Goal: Book appointment/travel/reservation

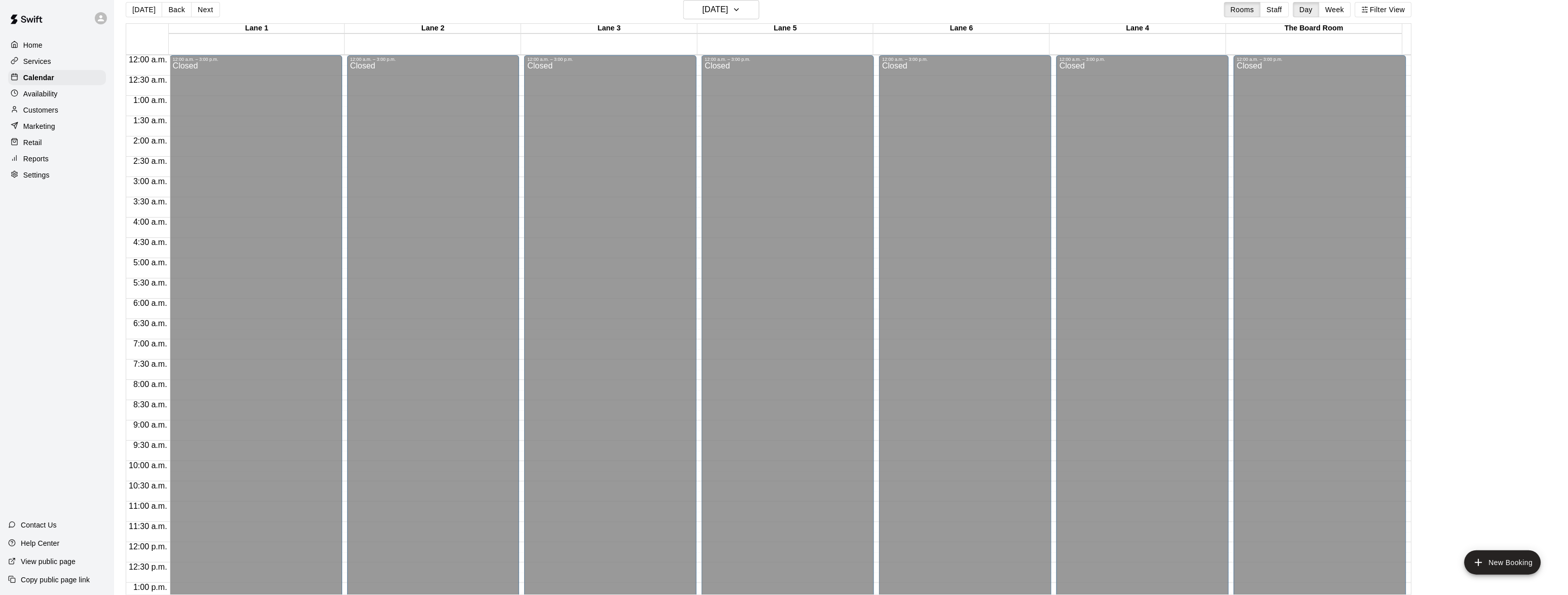
scroll to position [435, 0]
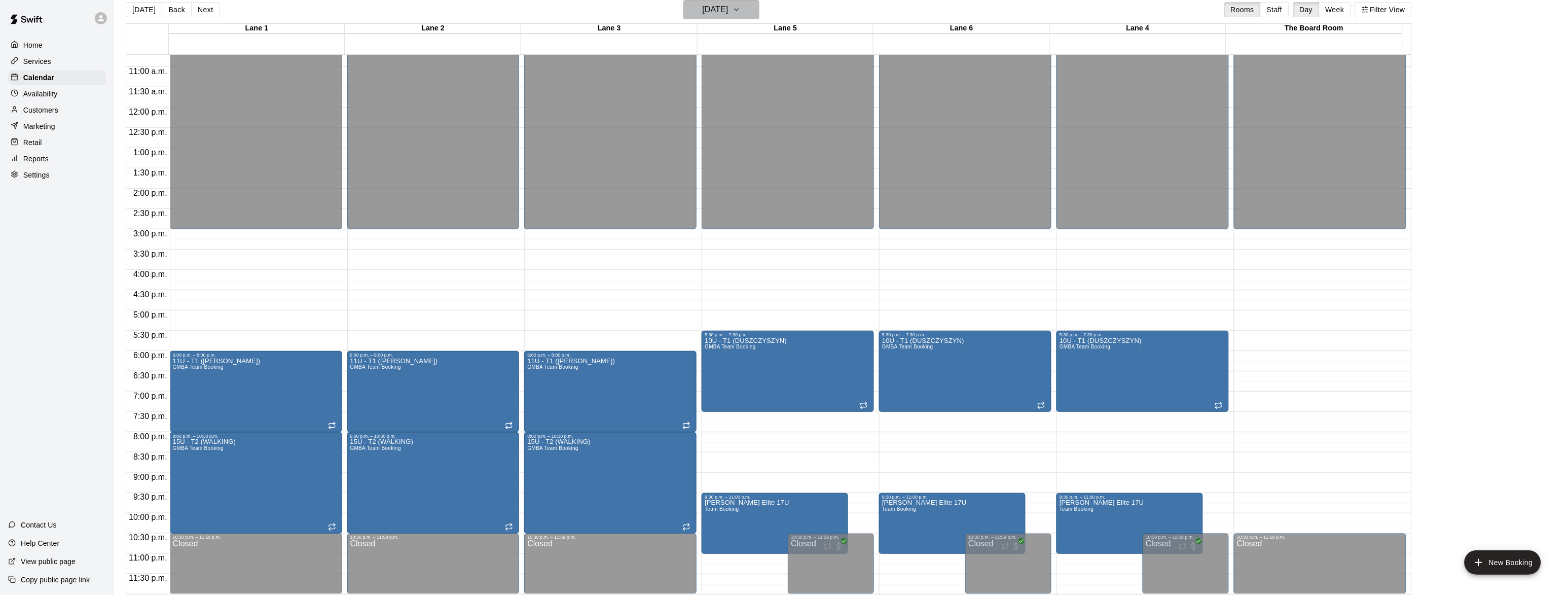
click at [741, 6] on icon "button" at bounding box center [736, 10] width 8 height 12
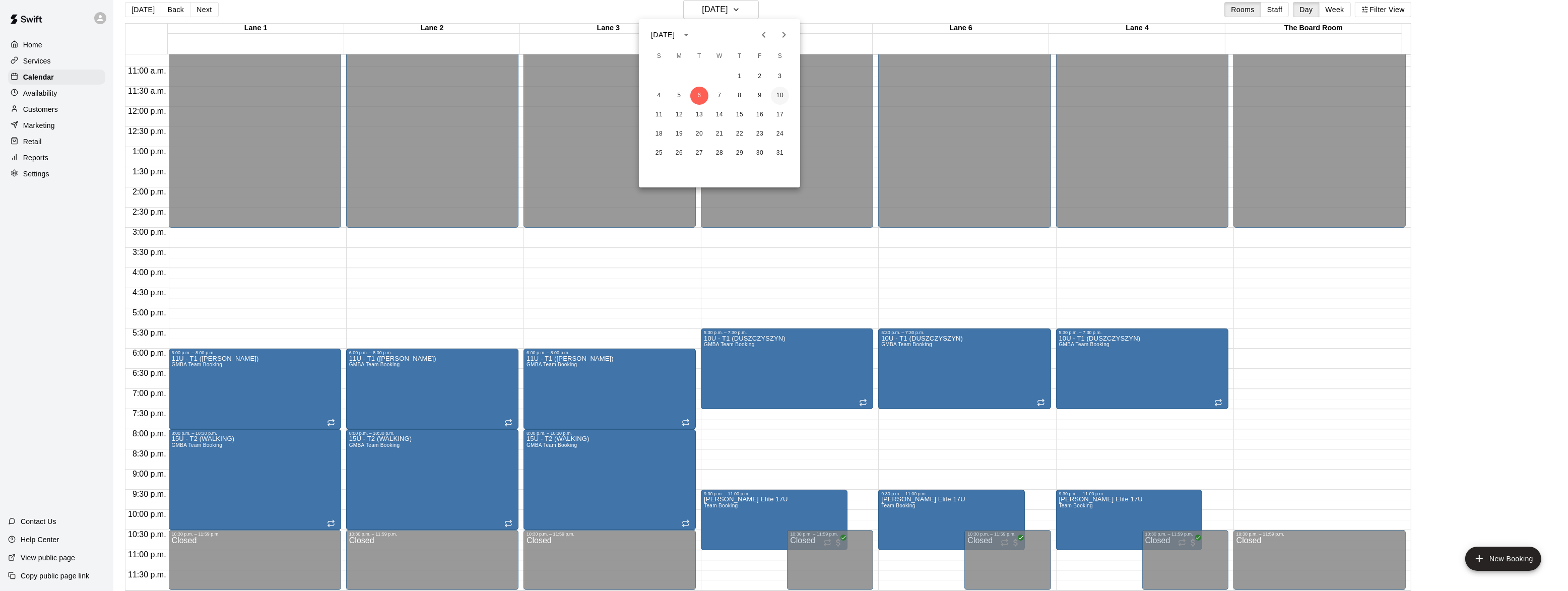
click at [779, 94] on button "10" at bounding box center [780, 96] width 18 height 18
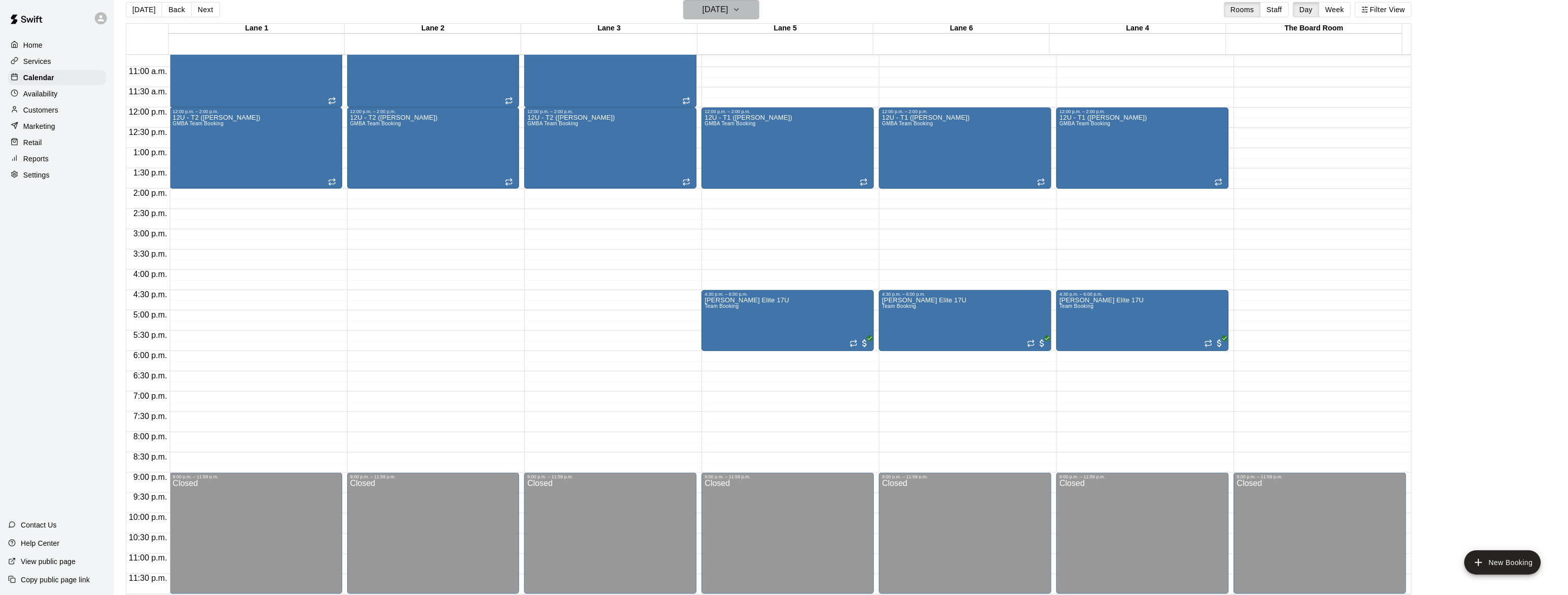
click at [728, 9] on h6 "[DATE]" at bounding box center [715, 9] width 26 height 14
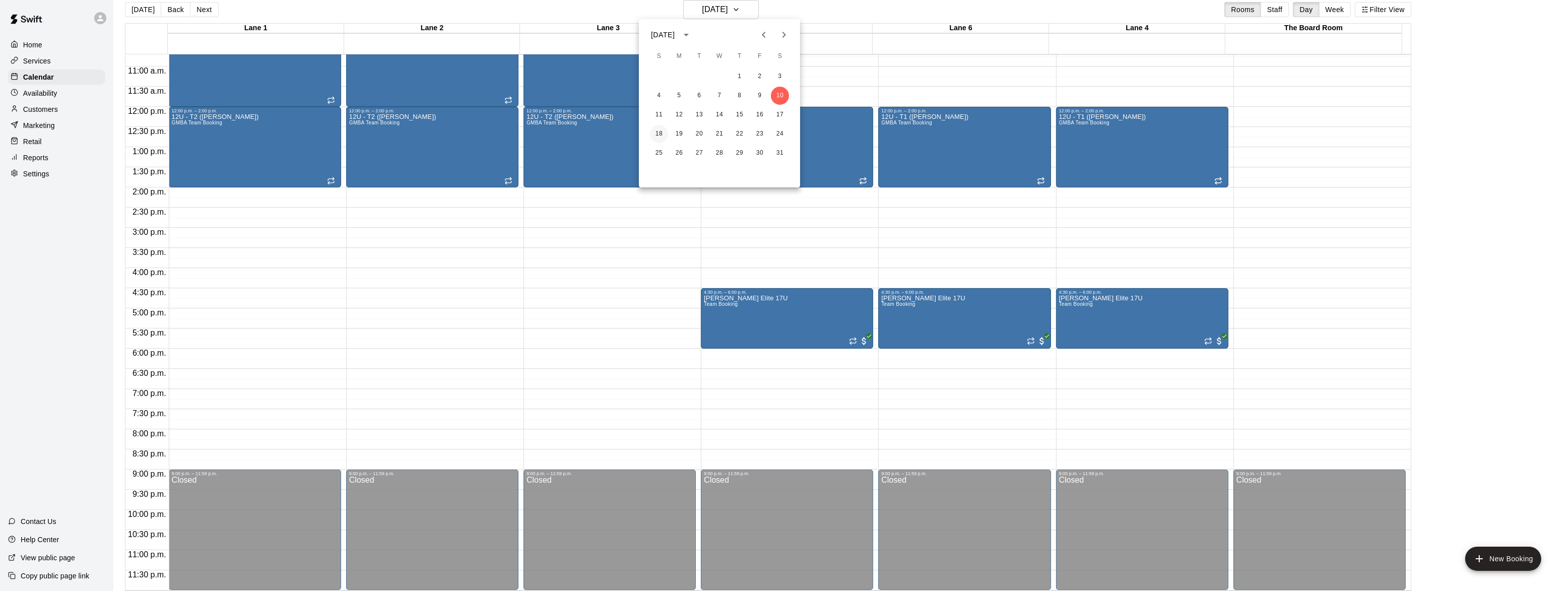
click at [659, 132] on button "18" at bounding box center [659, 134] width 18 height 18
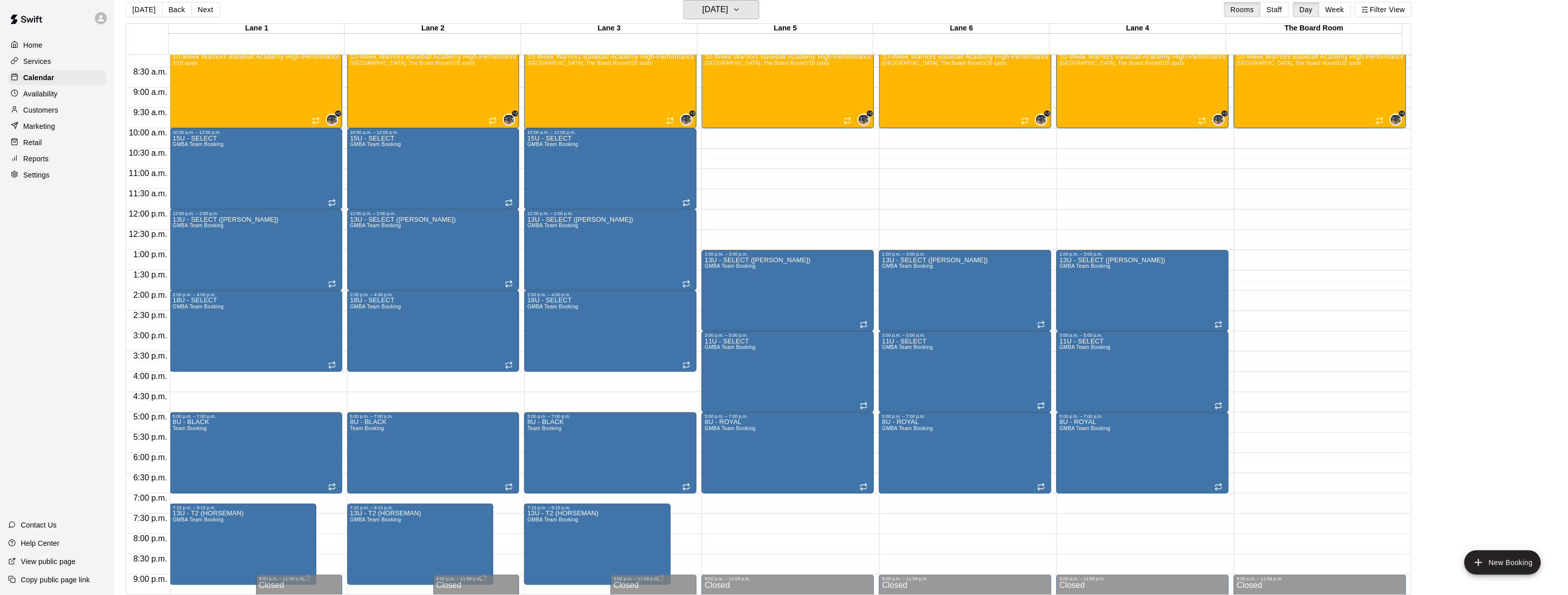
scroll to position [311, 0]
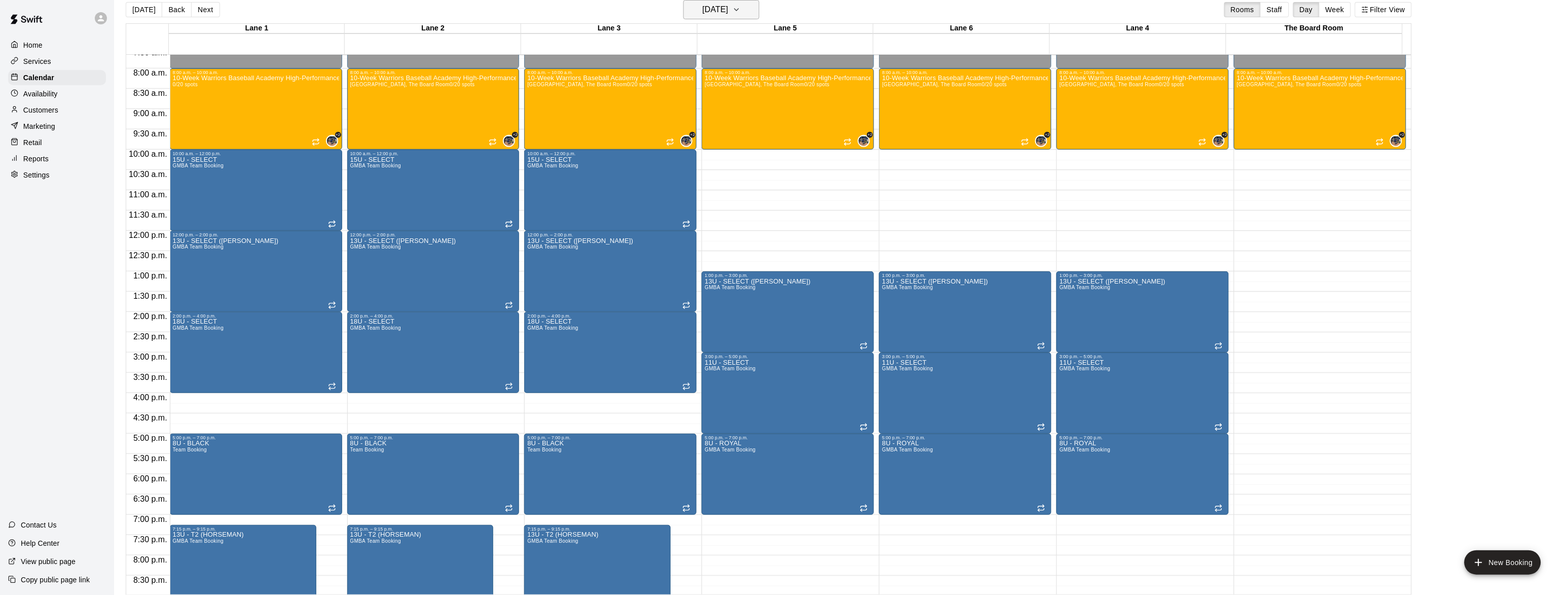
click at [747, 14] on button "[DATE]" at bounding box center [722, 9] width 76 height 19
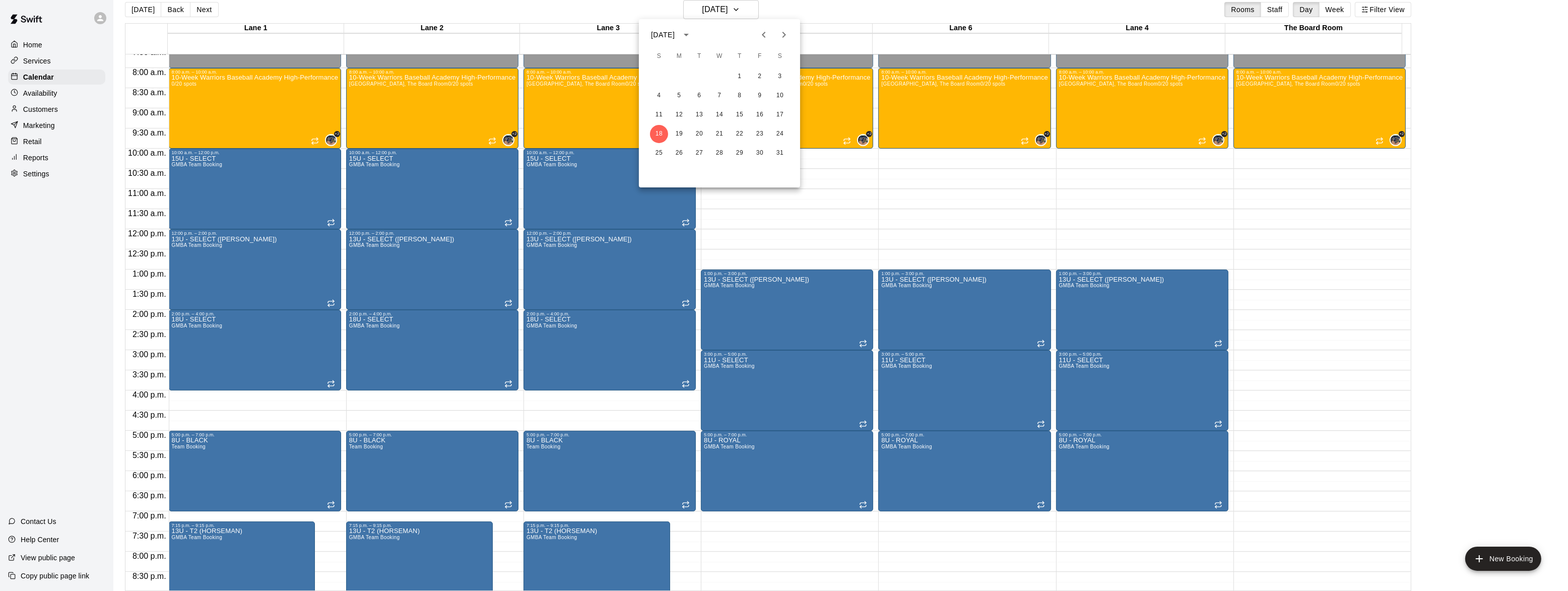
click at [838, 544] on div at bounding box center [784, 295] width 1568 height 591
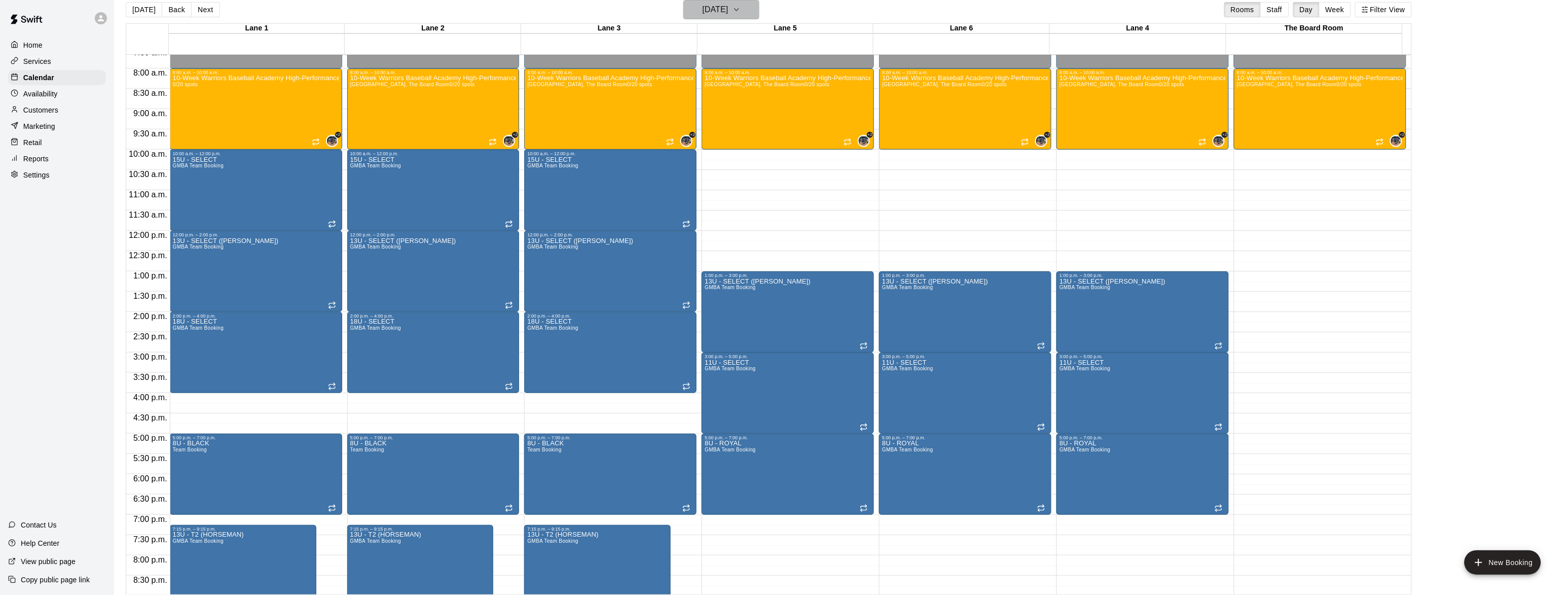
click at [728, 4] on h6 "[DATE]" at bounding box center [715, 9] width 26 height 14
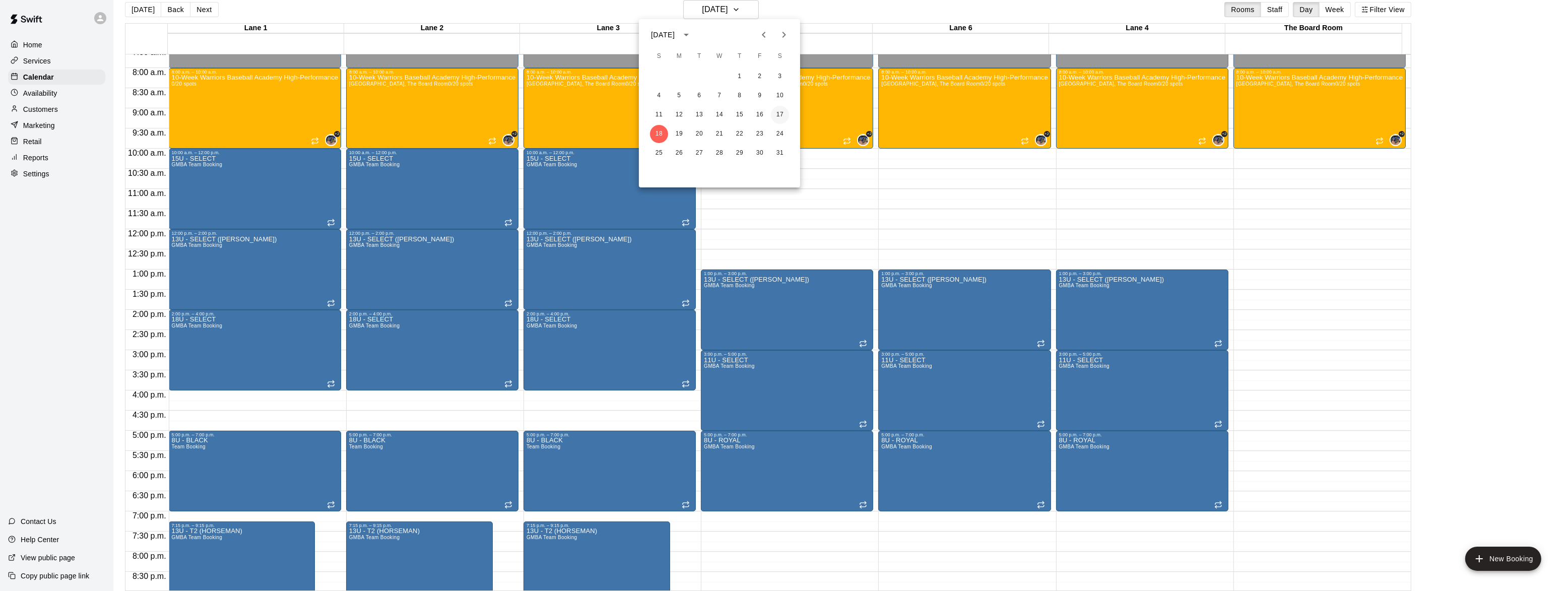
click at [780, 114] on button "17" at bounding box center [780, 115] width 18 height 18
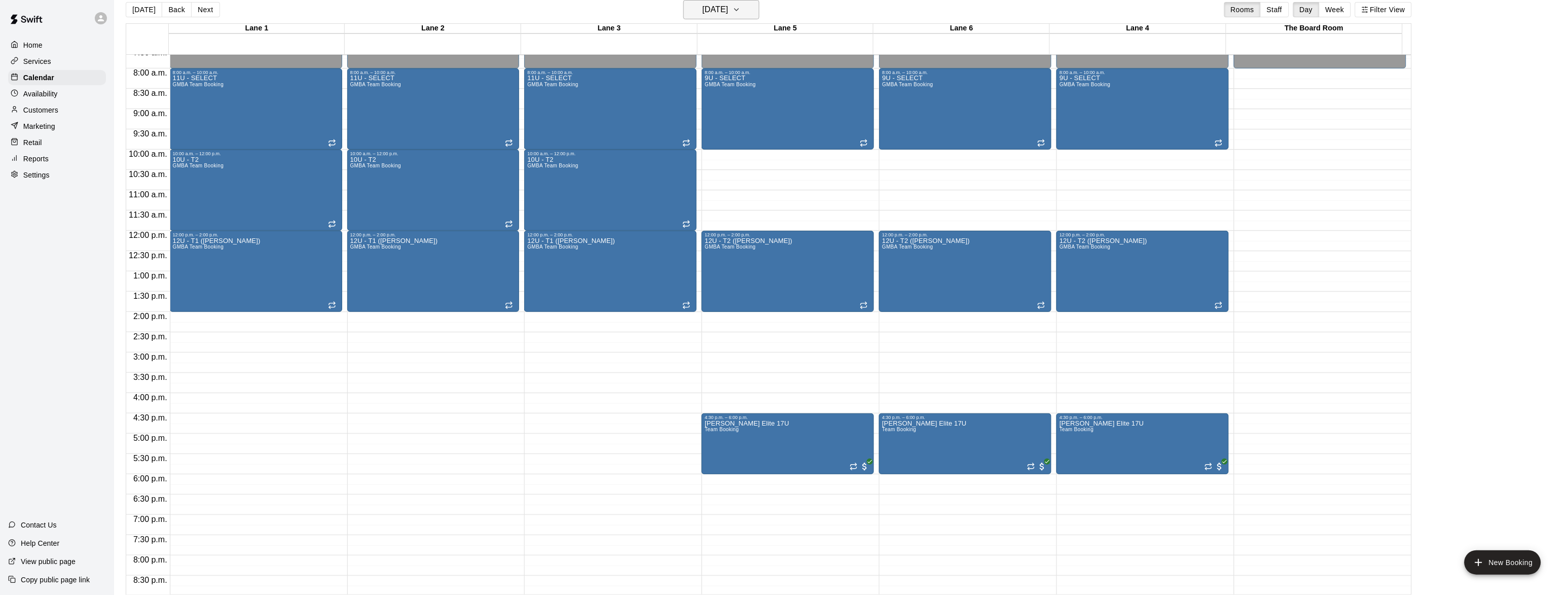
click at [717, 9] on h6 "[DATE]" at bounding box center [715, 9] width 26 height 14
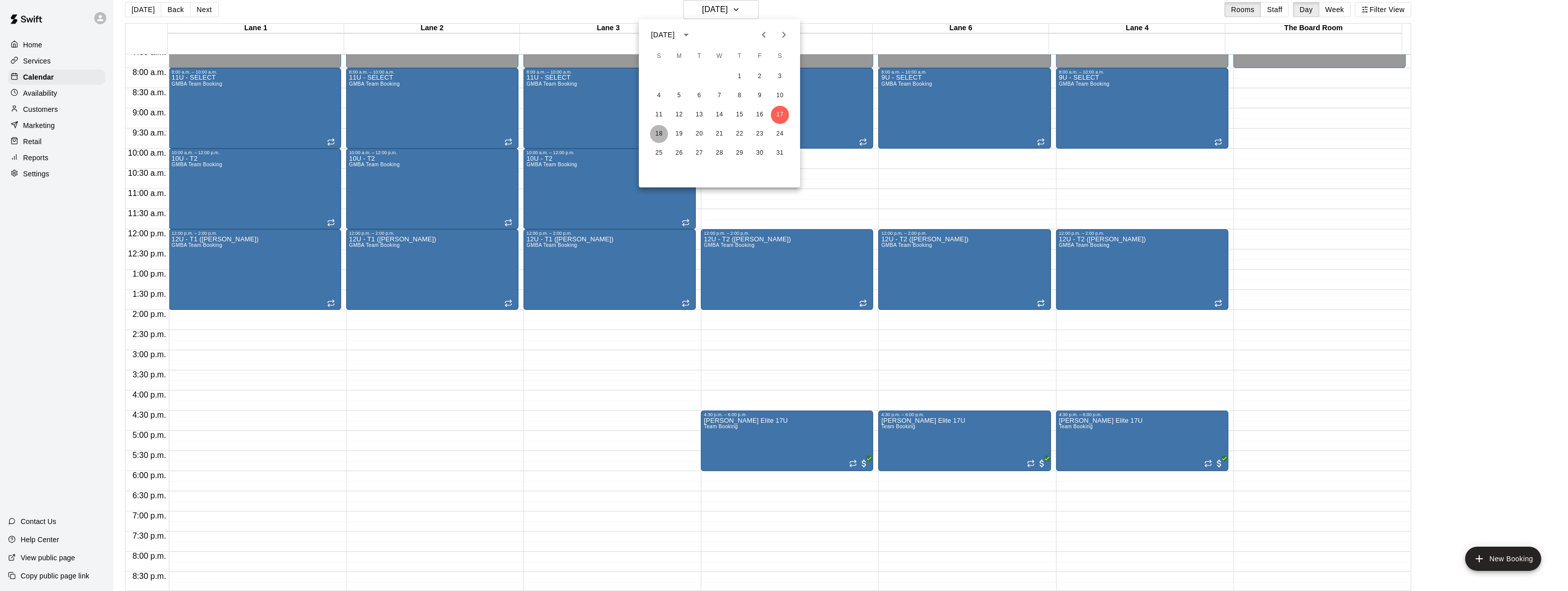
click at [653, 131] on button "18" at bounding box center [659, 134] width 18 height 18
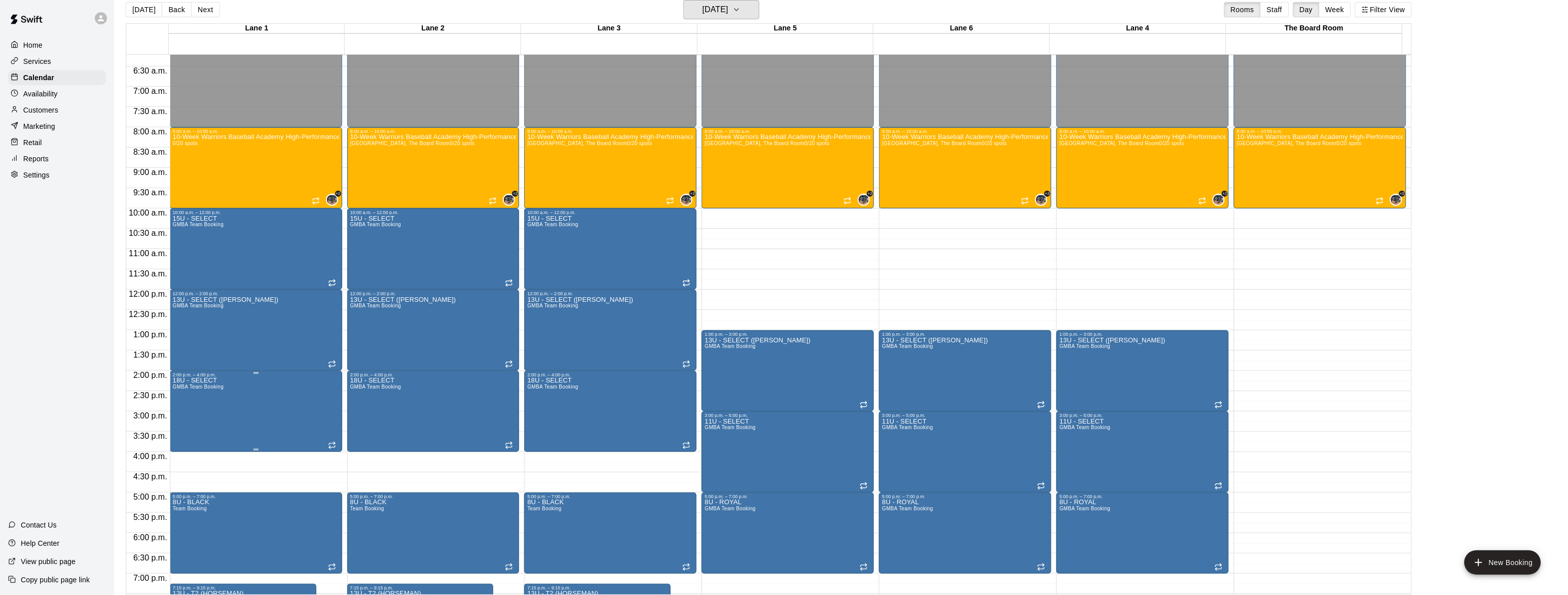
scroll to position [249, 0]
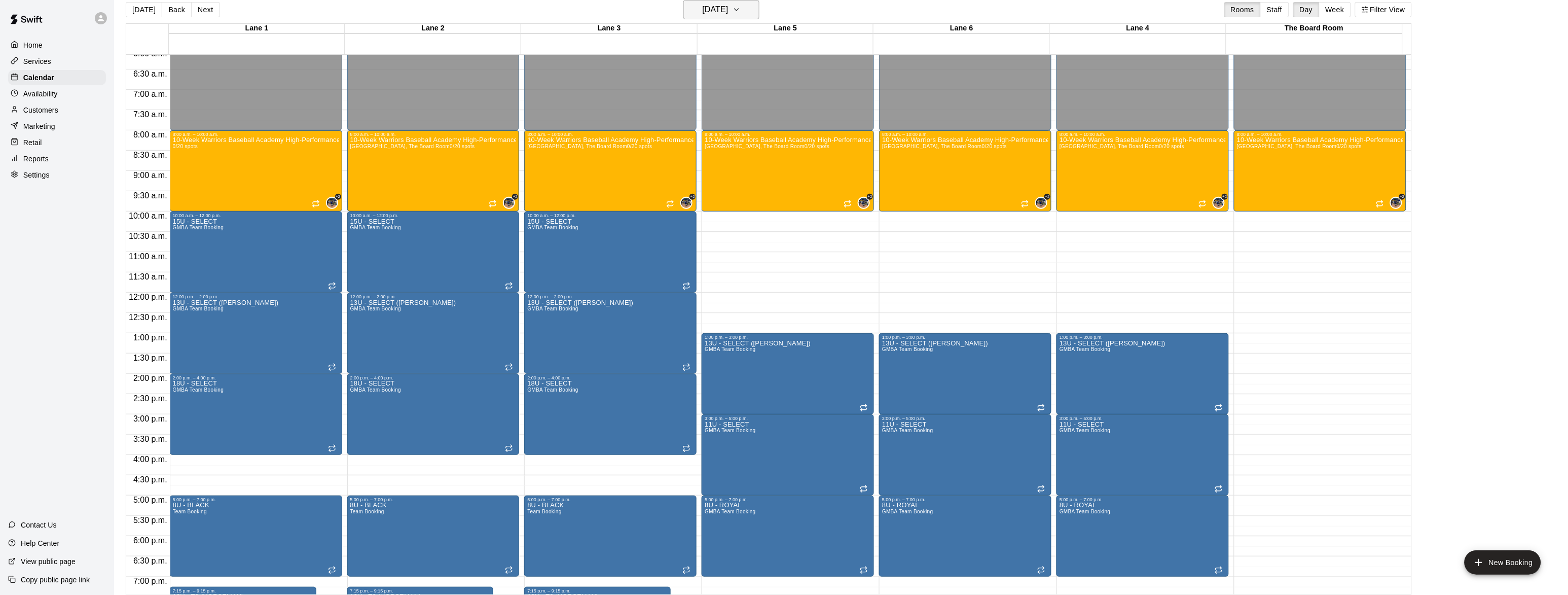
click at [722, 10] on h6 "[DATE]" at bounding box center [715, 9] width 26 height 14
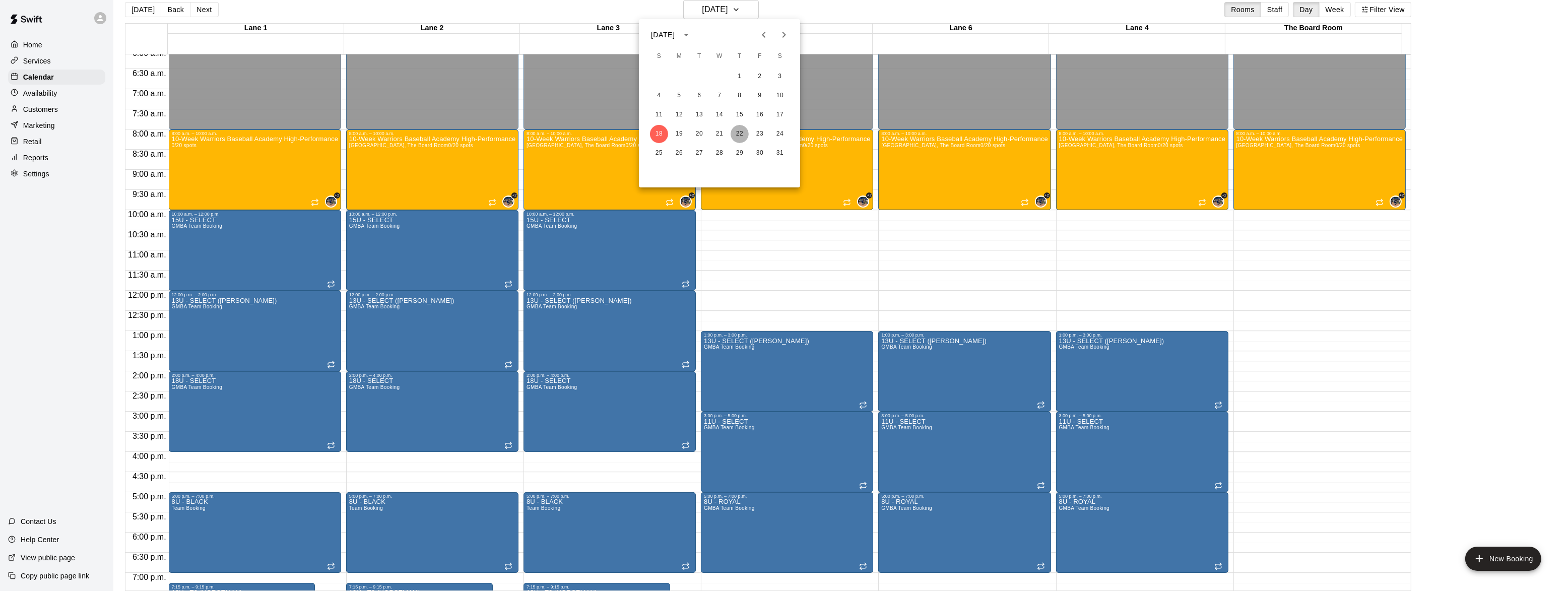
click at [738, 130] on button "22" at bounding box center [740, 134] width 18 height 18
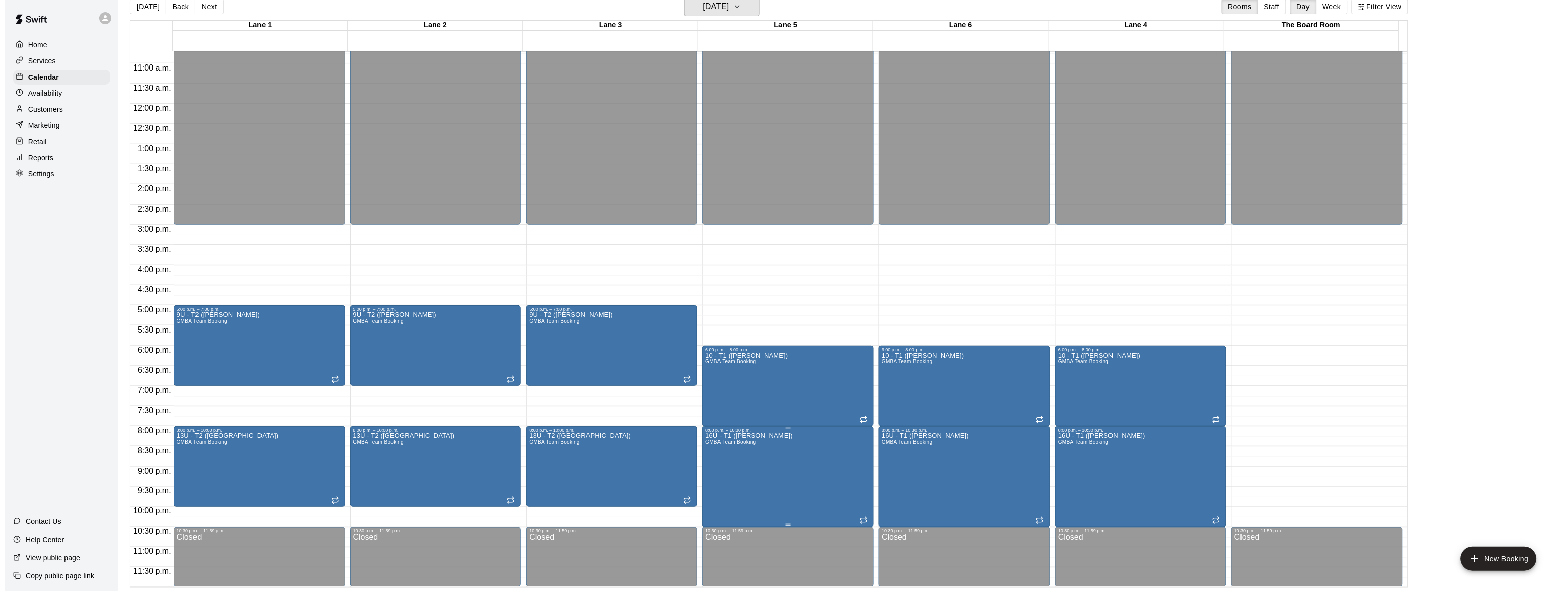
scroll to position [16, 0]
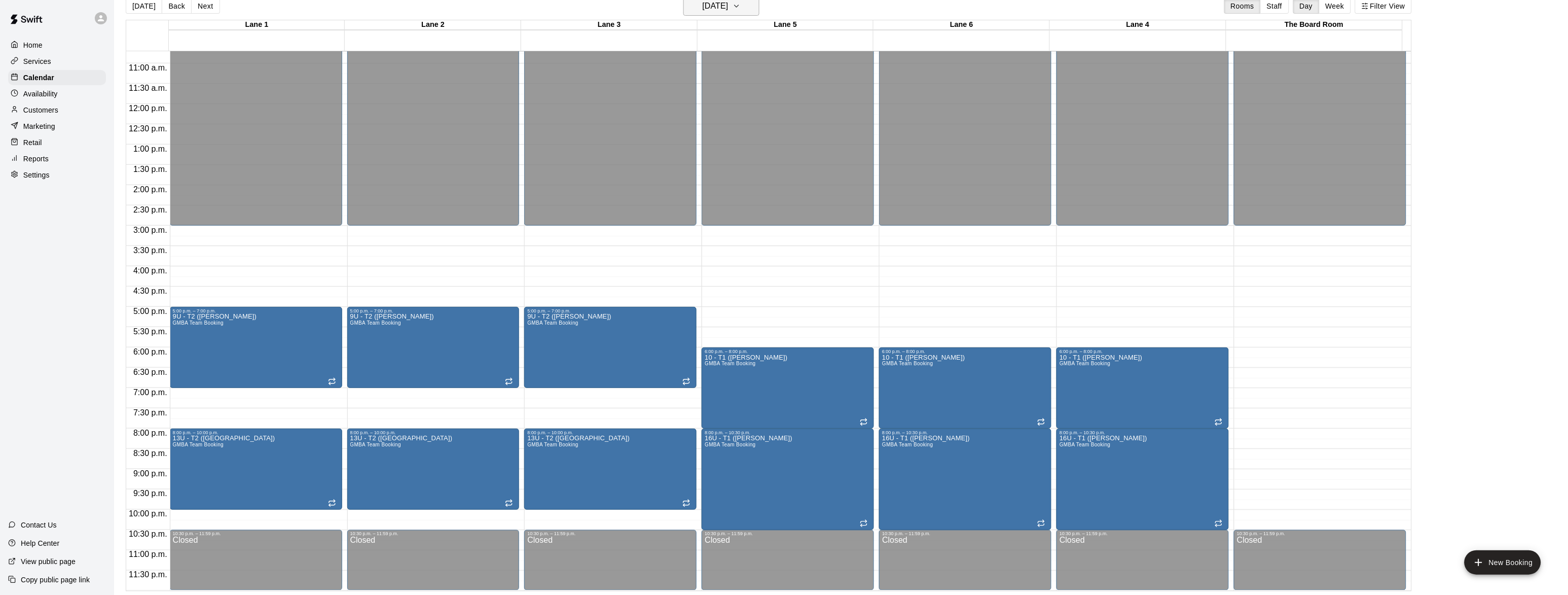
click at [719, 7] on h6 "[DATE]" at bounding box center [715, 6] width 26 height 14
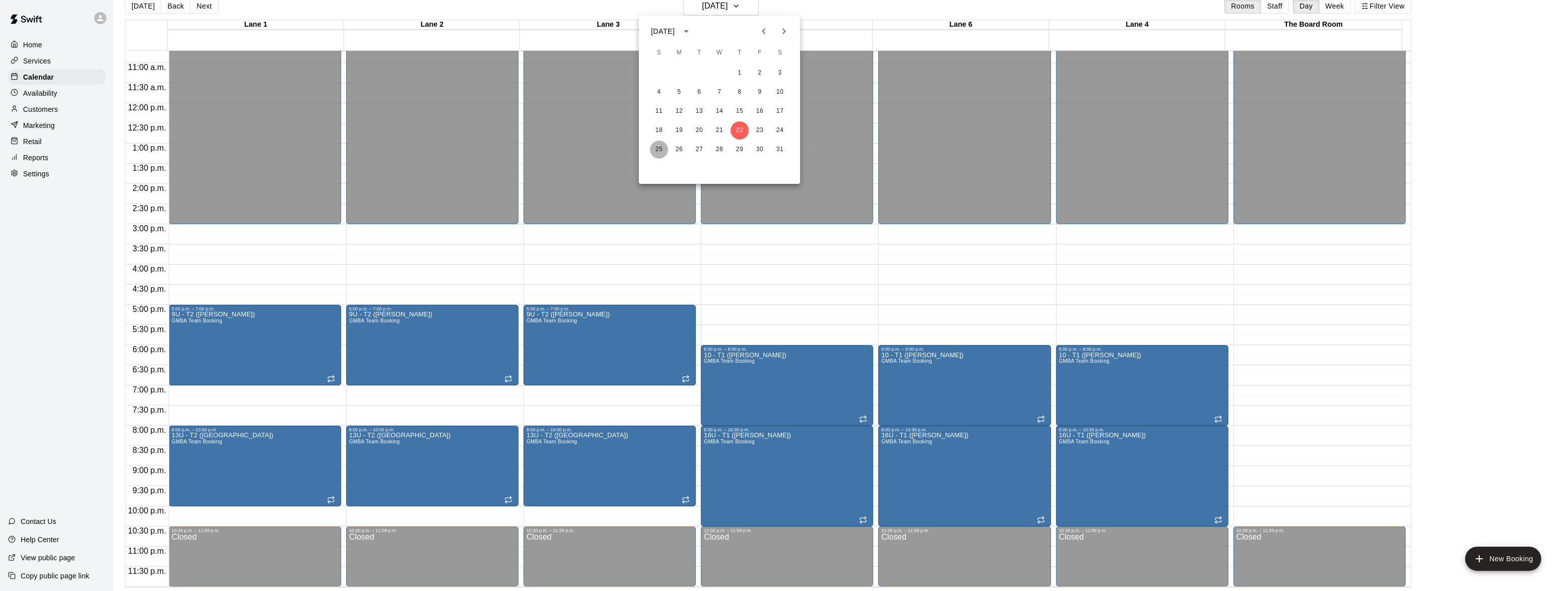
click at [657, 150] on button "25" at bounding box center [659, 150] width 18 height 18
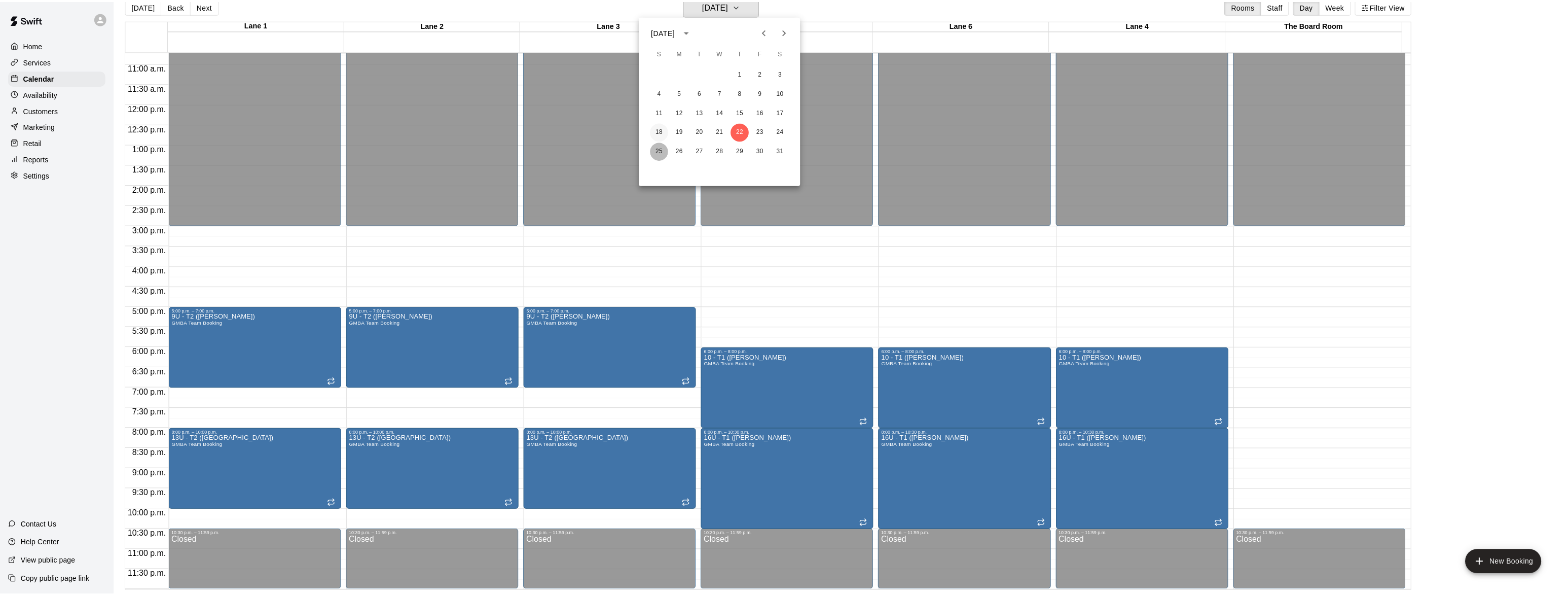
scroll to position [12, 0]
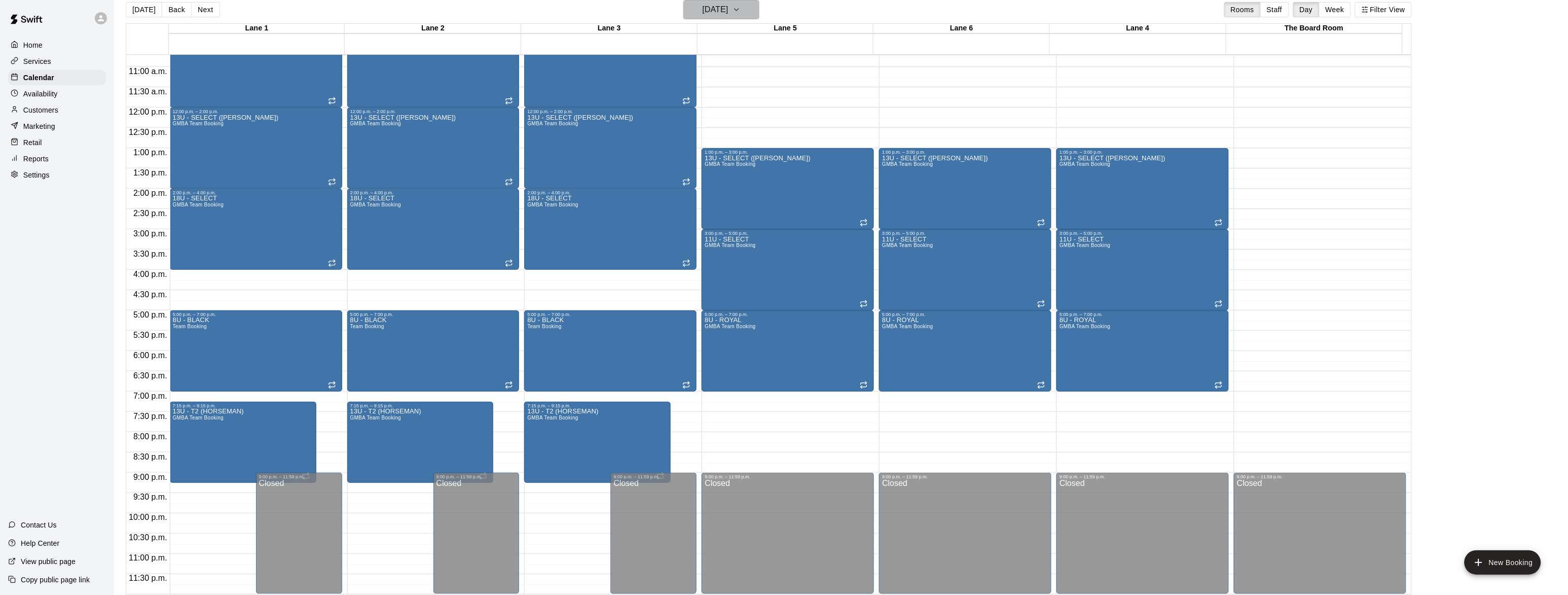
click at [741, 10] on icon "button" at bounding box center [736, 10] width 8 height 12
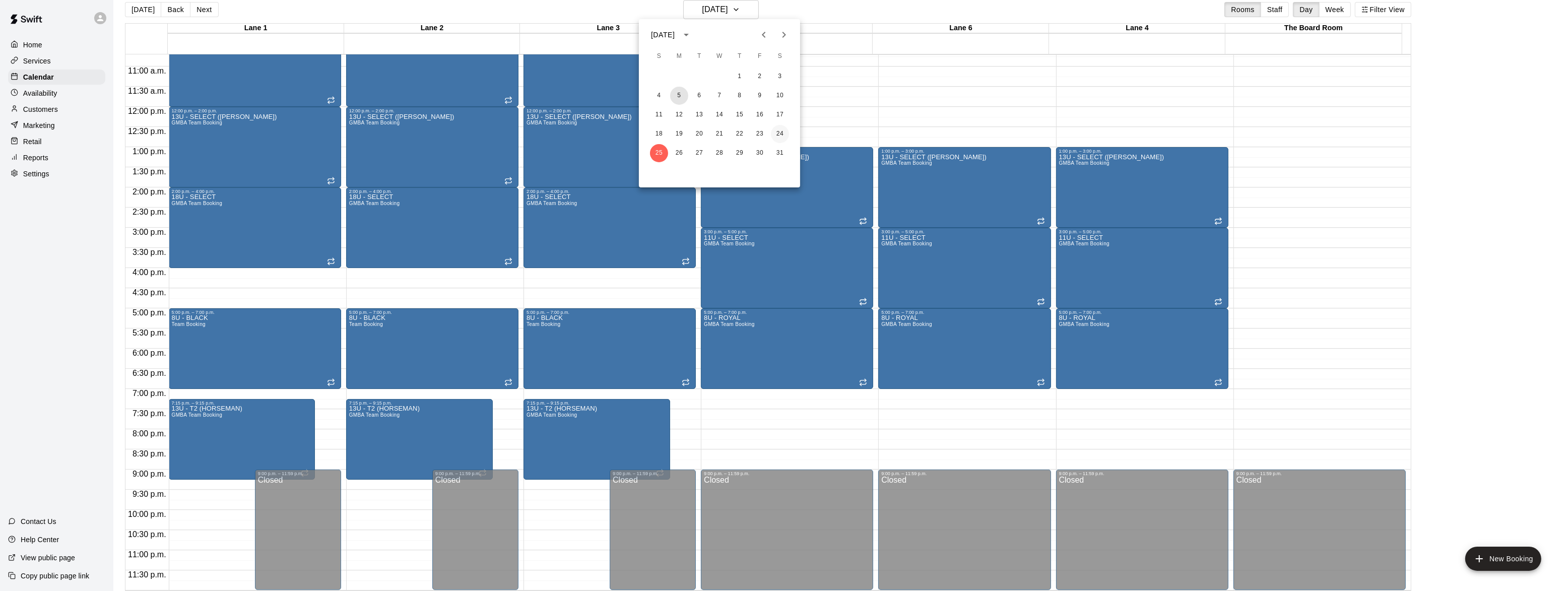
click at [678, 98] on button "5" at bounding box center [679, 96] width 18 height 18
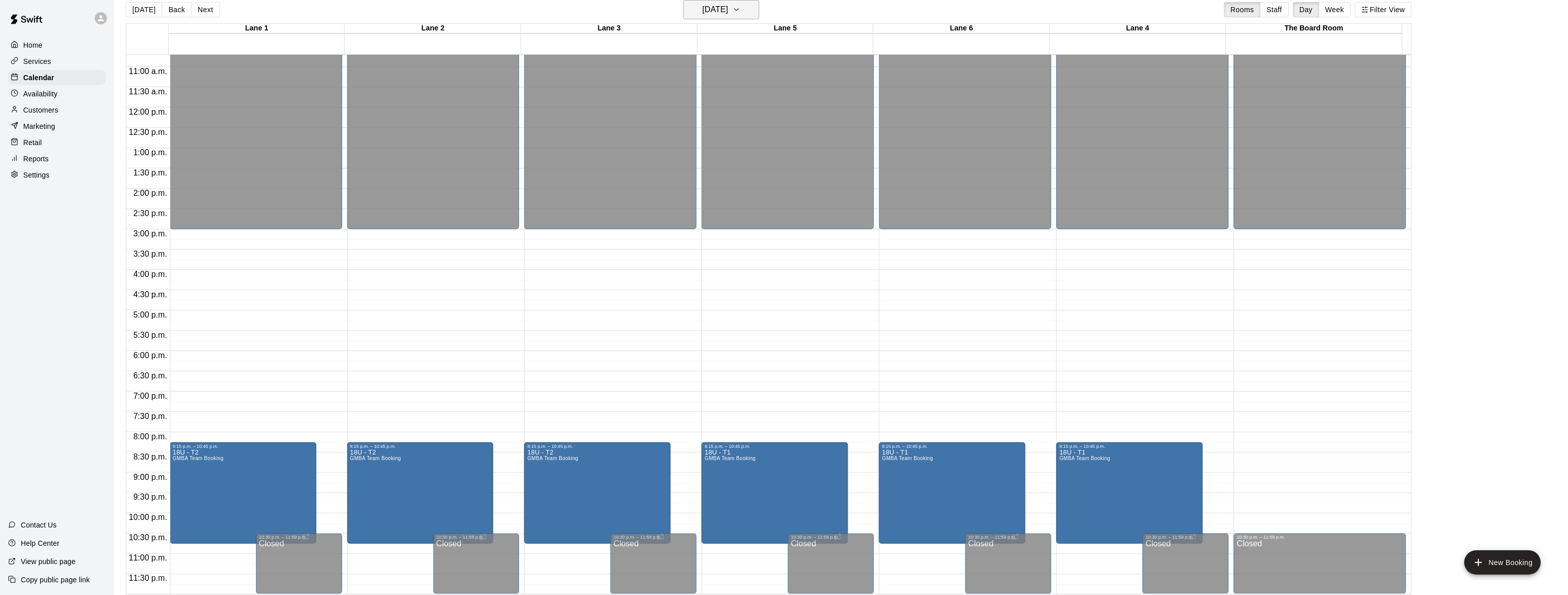
click at [742, 1] on button "[DATE]" at bounding box center [722, 9] width 76 height 19
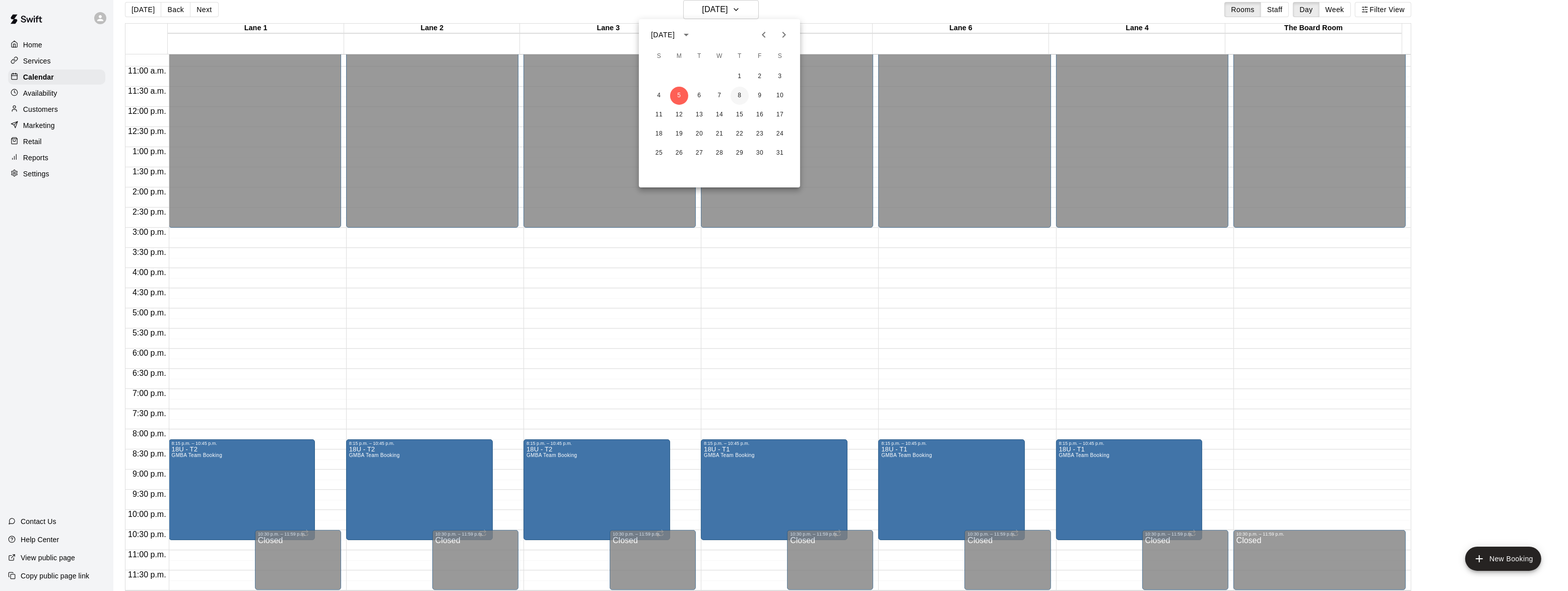
click at [738, 96] on button "8" at bounding box center [740, 96] width 18 height 18
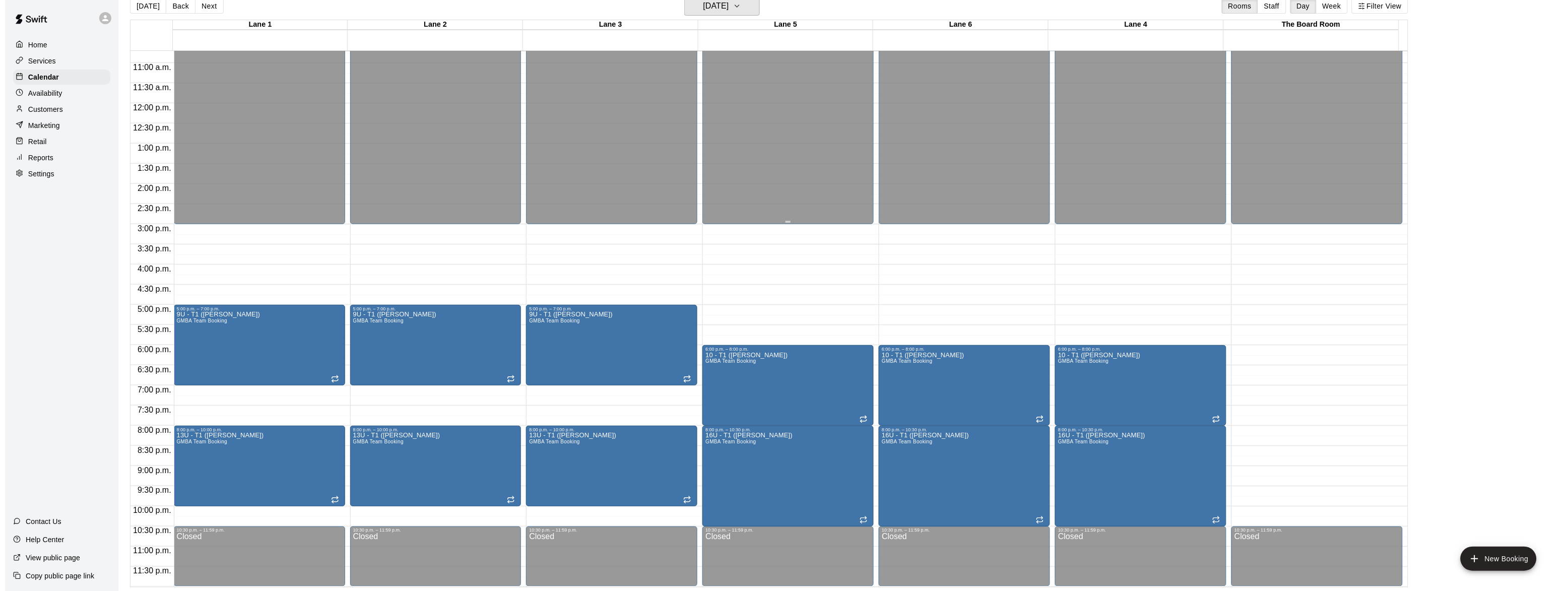
scroll to position [371, 0]
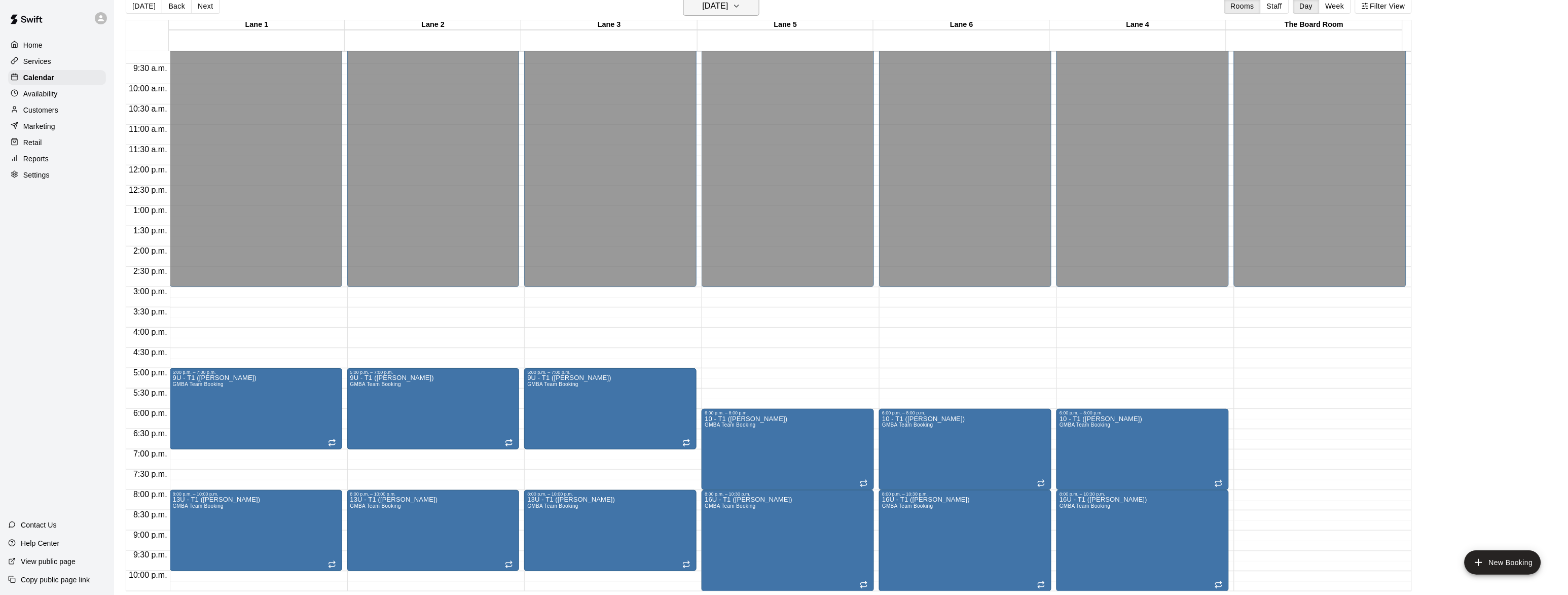
click at [714, 1] on h6 "[DATE]" at bounding box center [715, 6] width 26 height 14
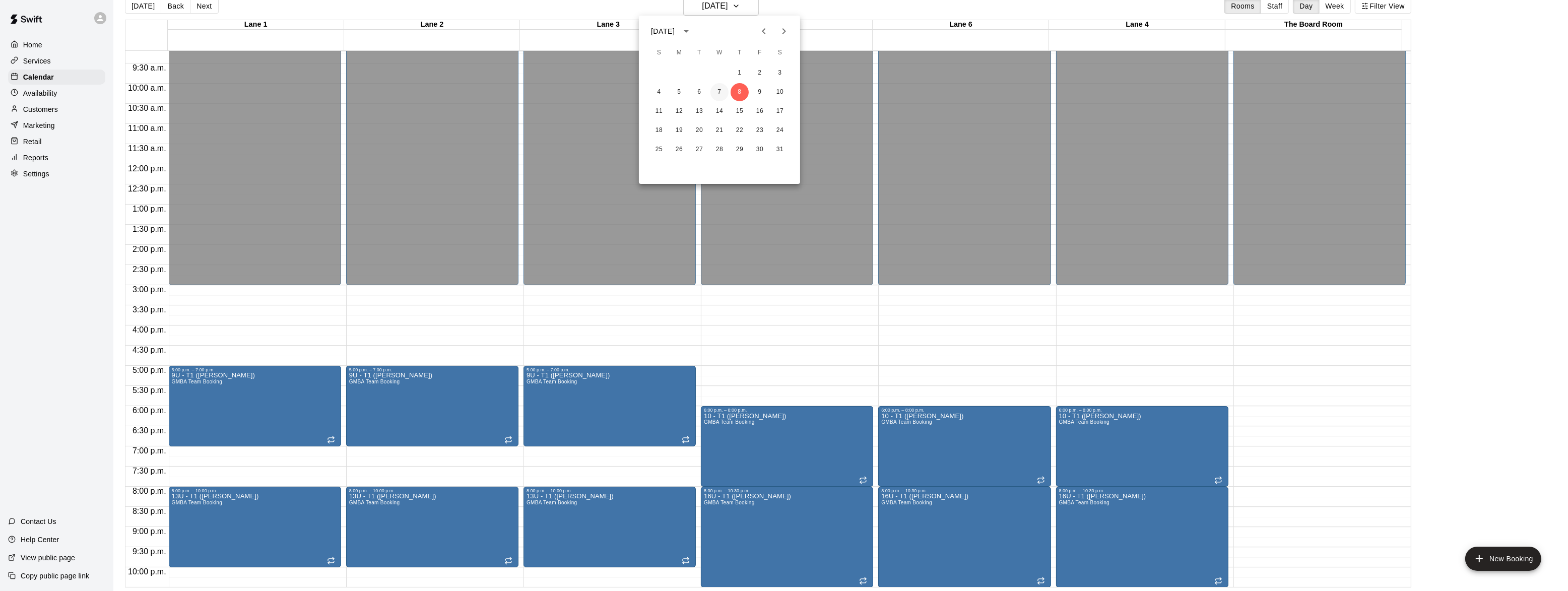
click at [716, 88] on button "7" at bounding box center [719, 93] width 18 height 18
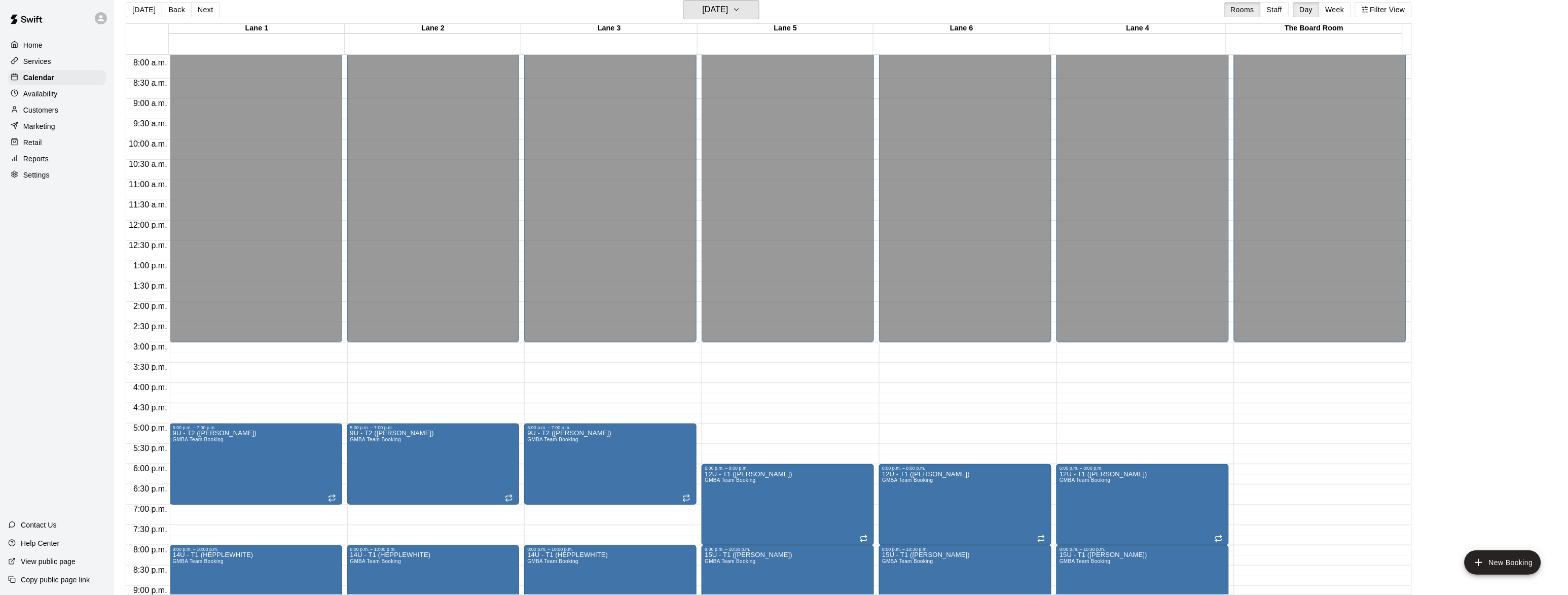
scroll to position [311, 0]
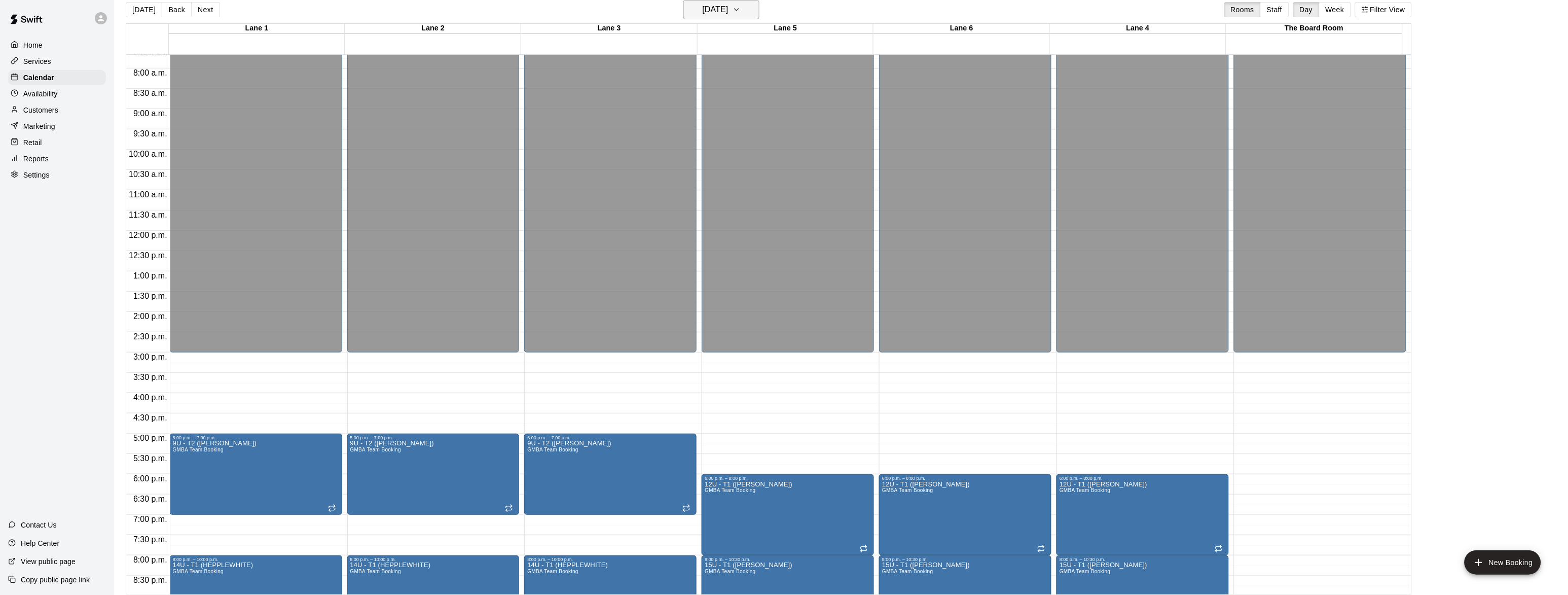
click at [728, 5] on h6 "[DATE]" at bounding box center [715, 9] width 26 height 14
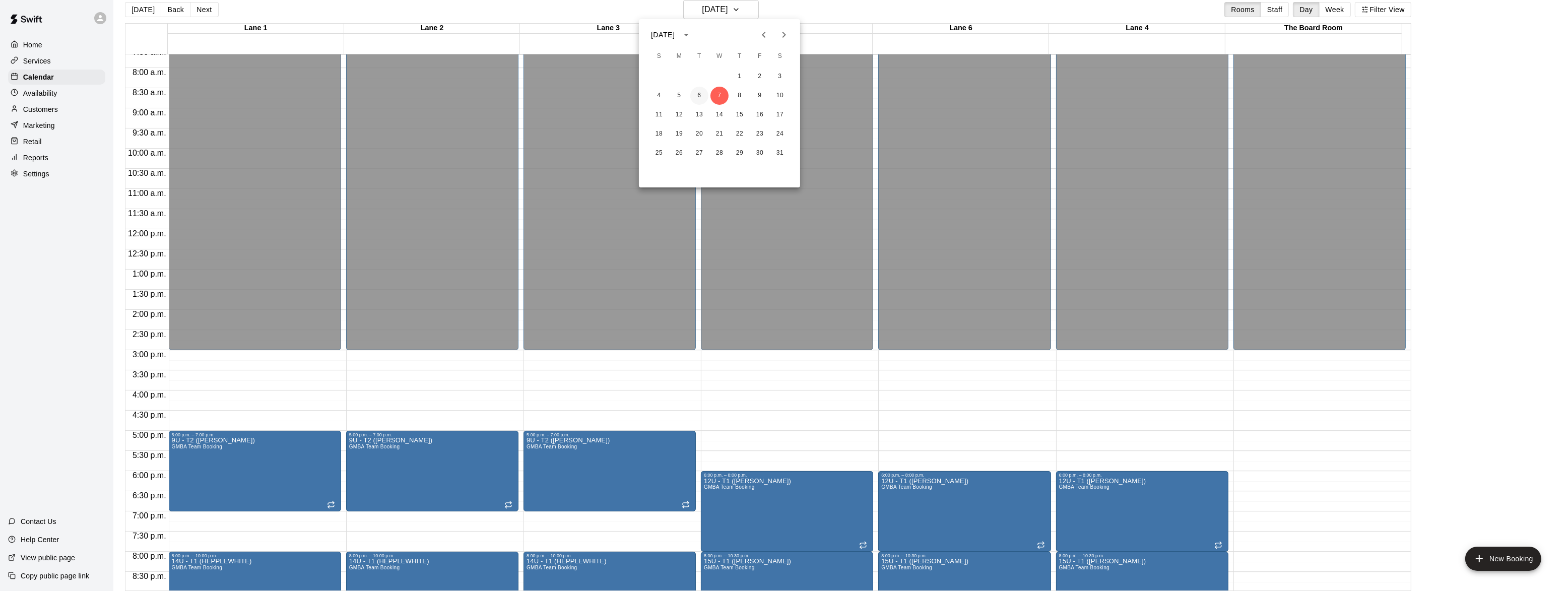
click at [700, 95] on button "6" at bounding box center [699, 96] width 18 height 18
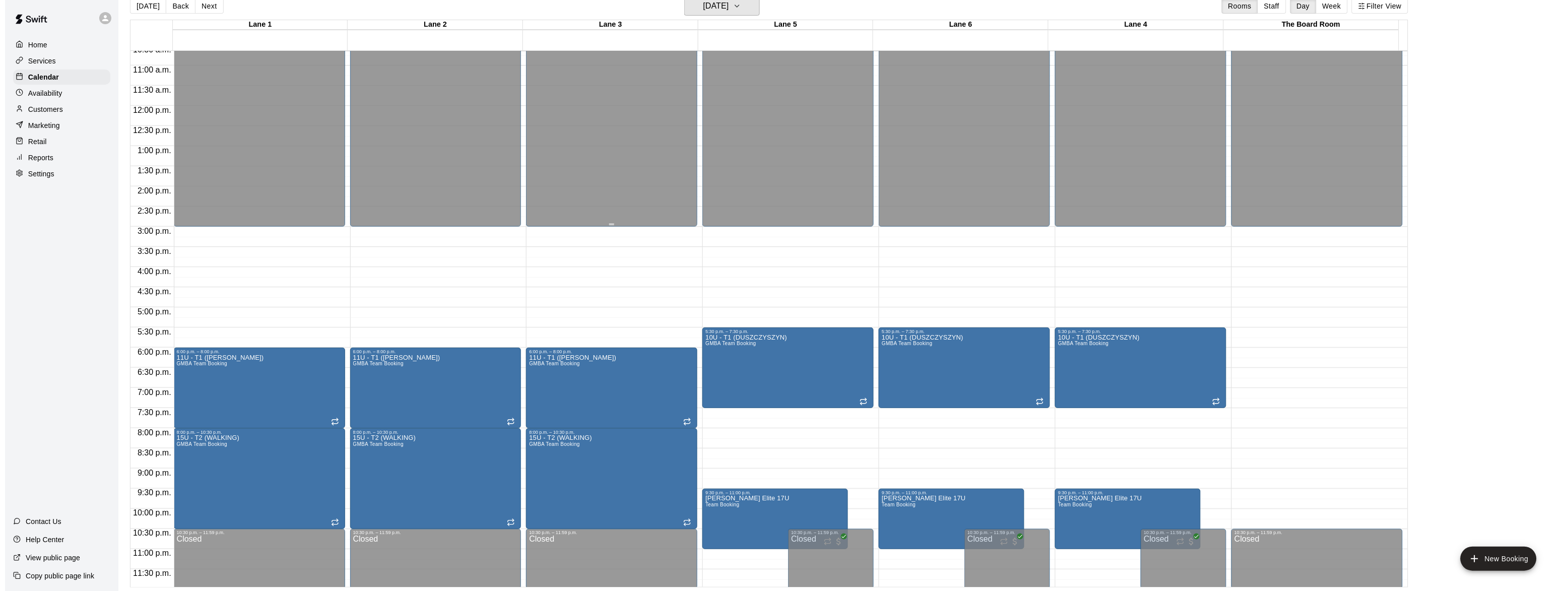
scroll to position [432, 0]
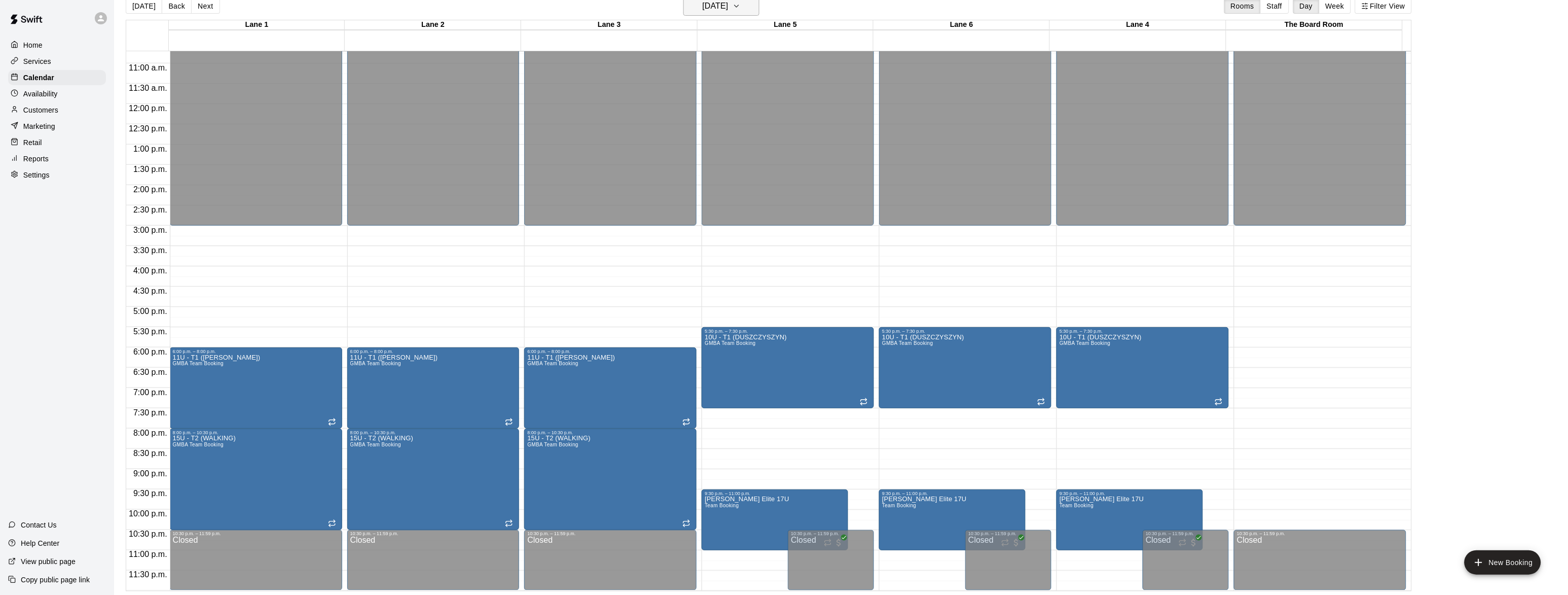
click at [723, 15] on button "[DATE]" at bounding box center [722, 6] width 76 height 19
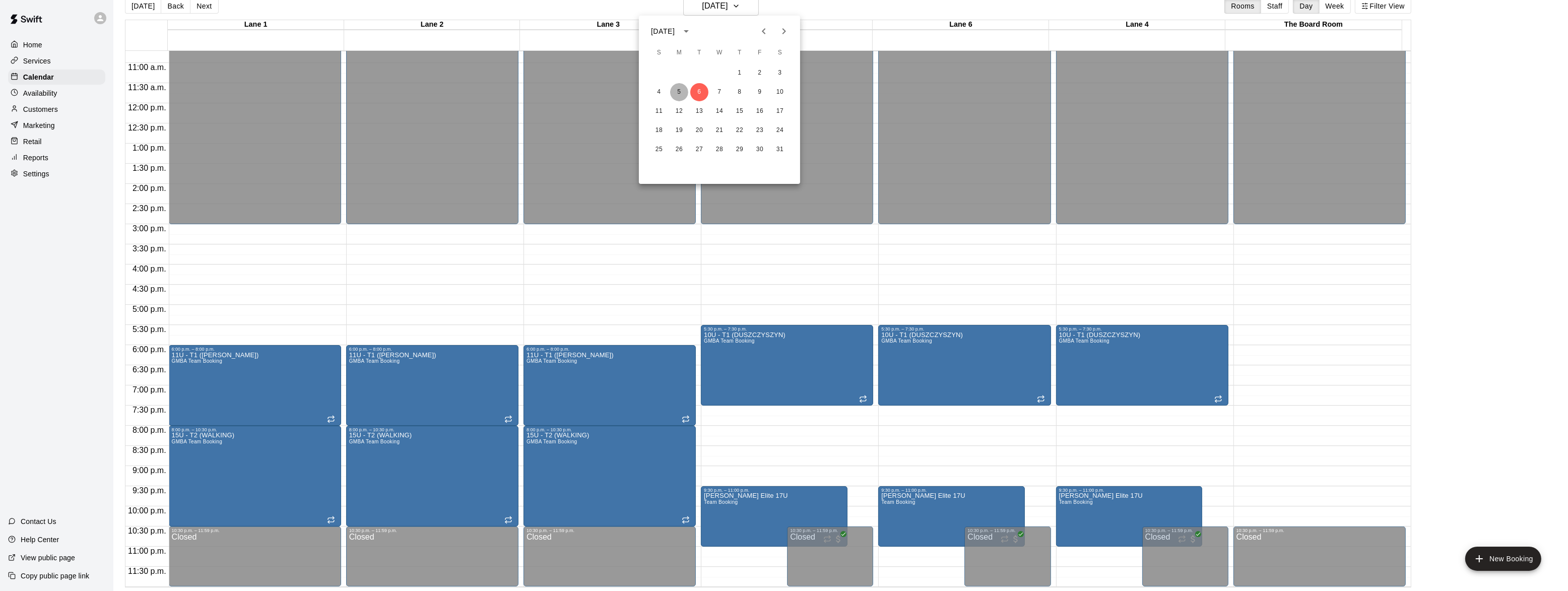
click at [681, 98] on button "5" at bounding box center [679, 93] width 18 height 18
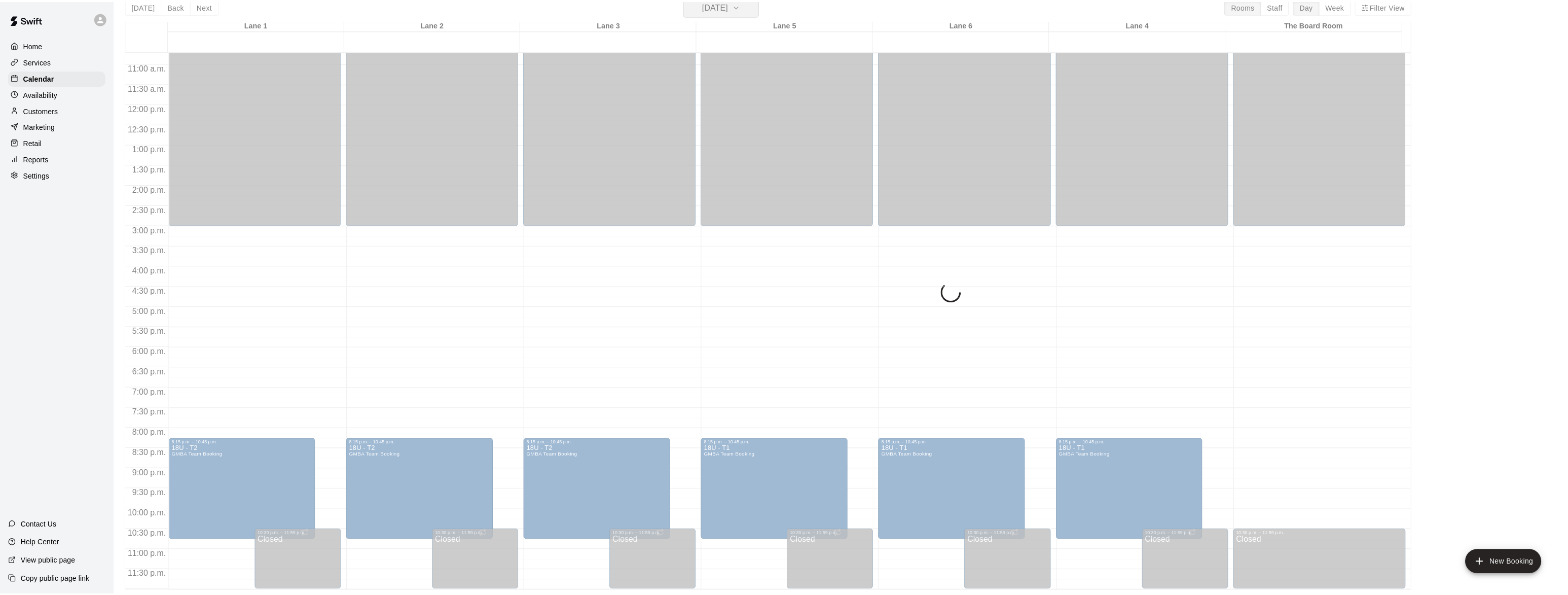
scroll to position [12, 0]
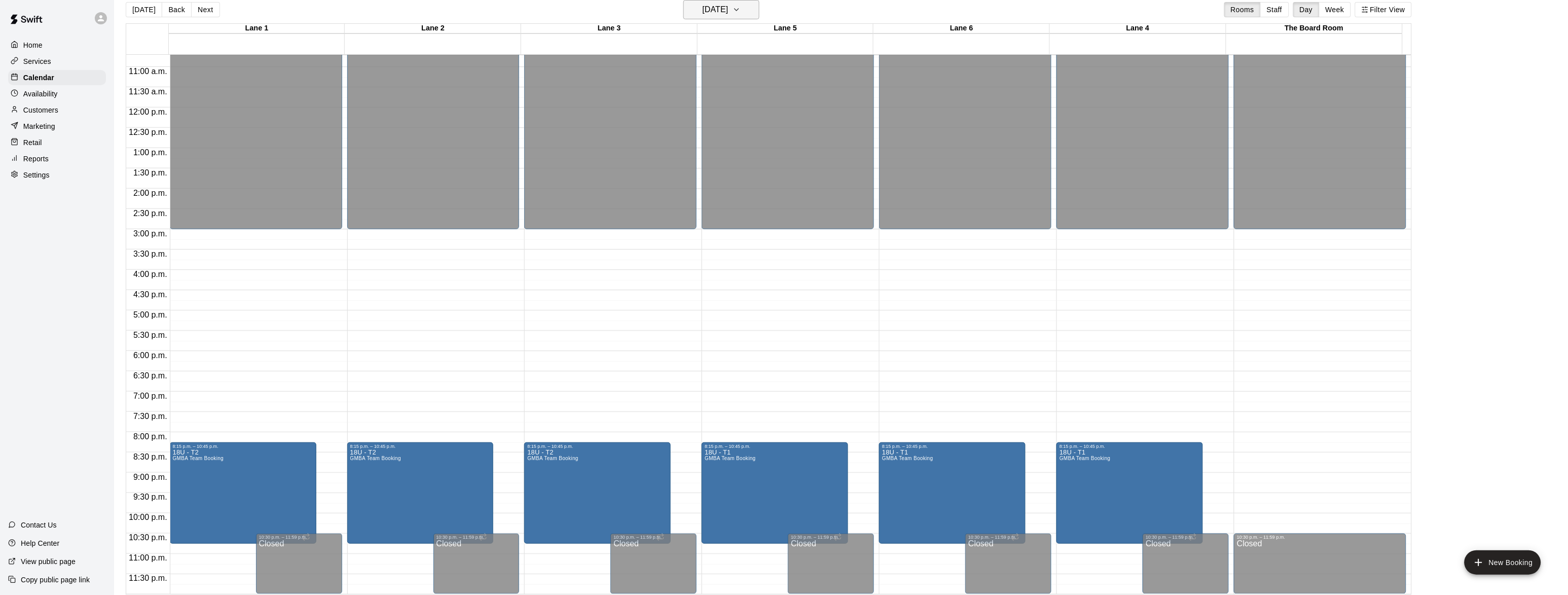
click at [728, 9] on h6 "[DATE]" at bounding box center [715, 9] width 26 height 14
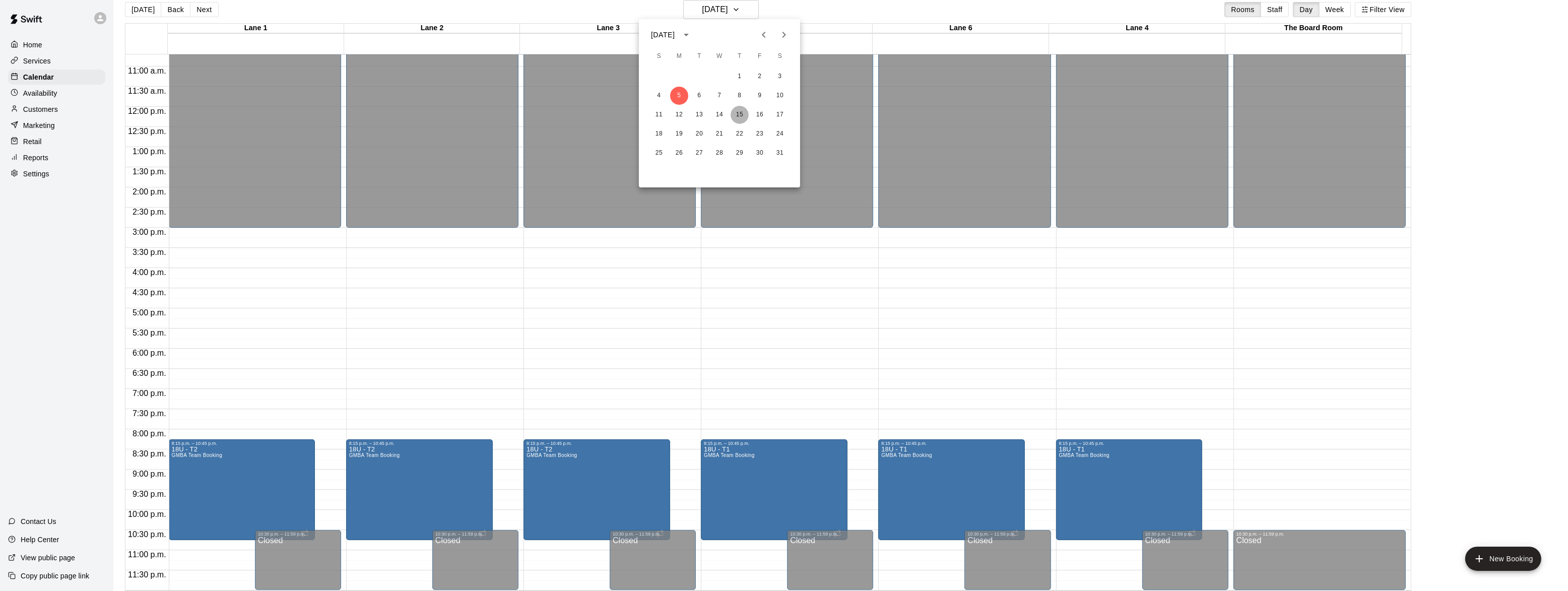
click at [744, 119] on button "15" at bounding box center [740, 115] width 18 height 18
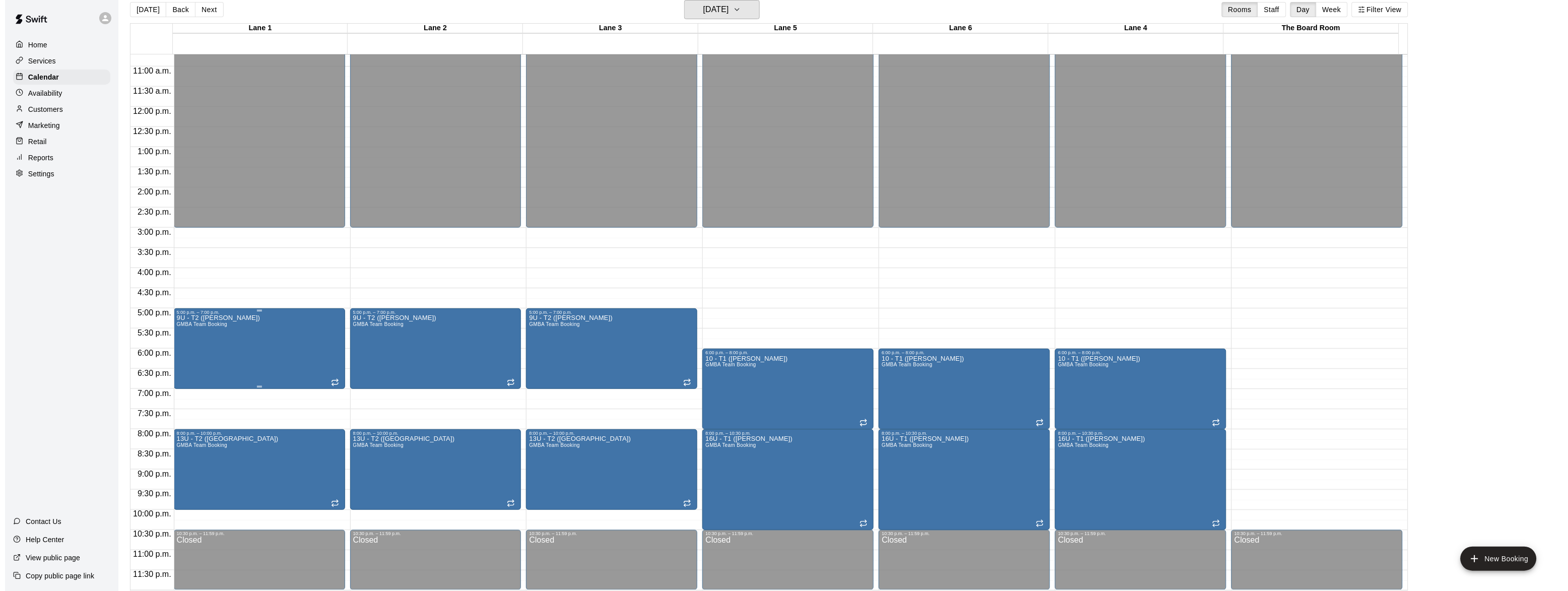
scroll to position [16, 0]
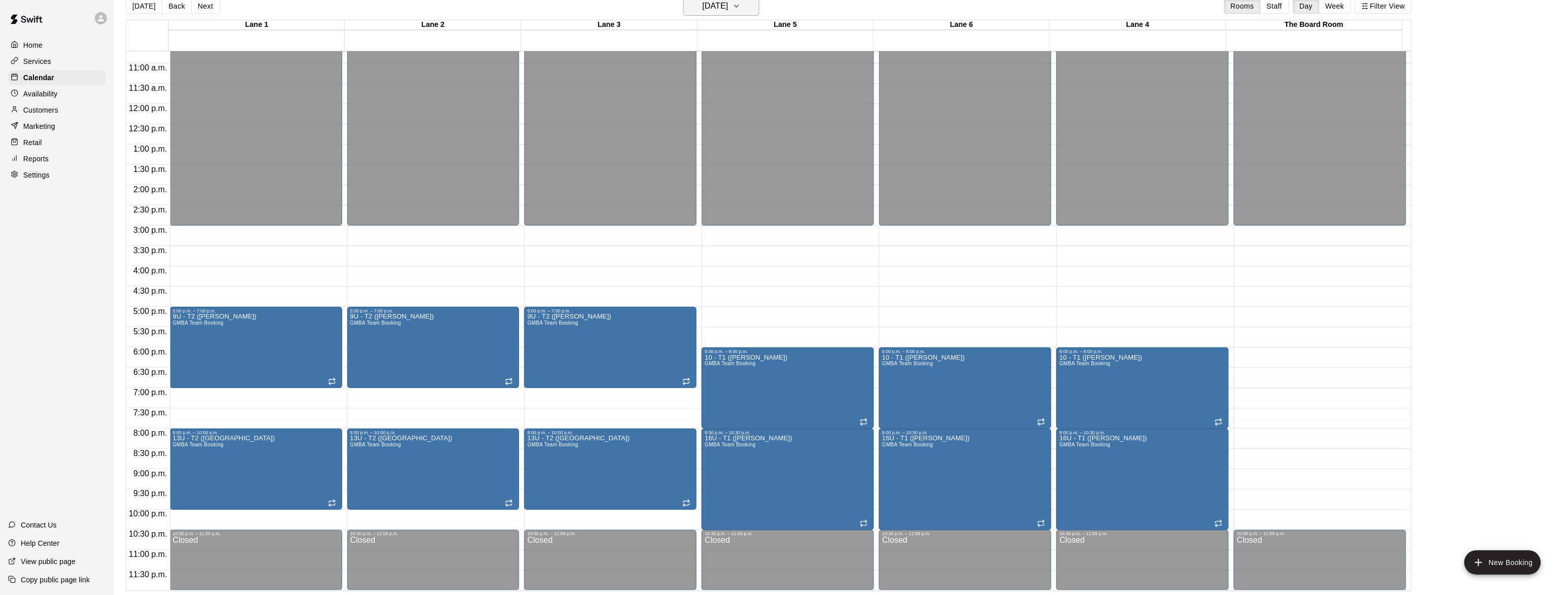
click at [730, 14] on button "[DATE]" at bounding box center [722, 6] width 76 height 19
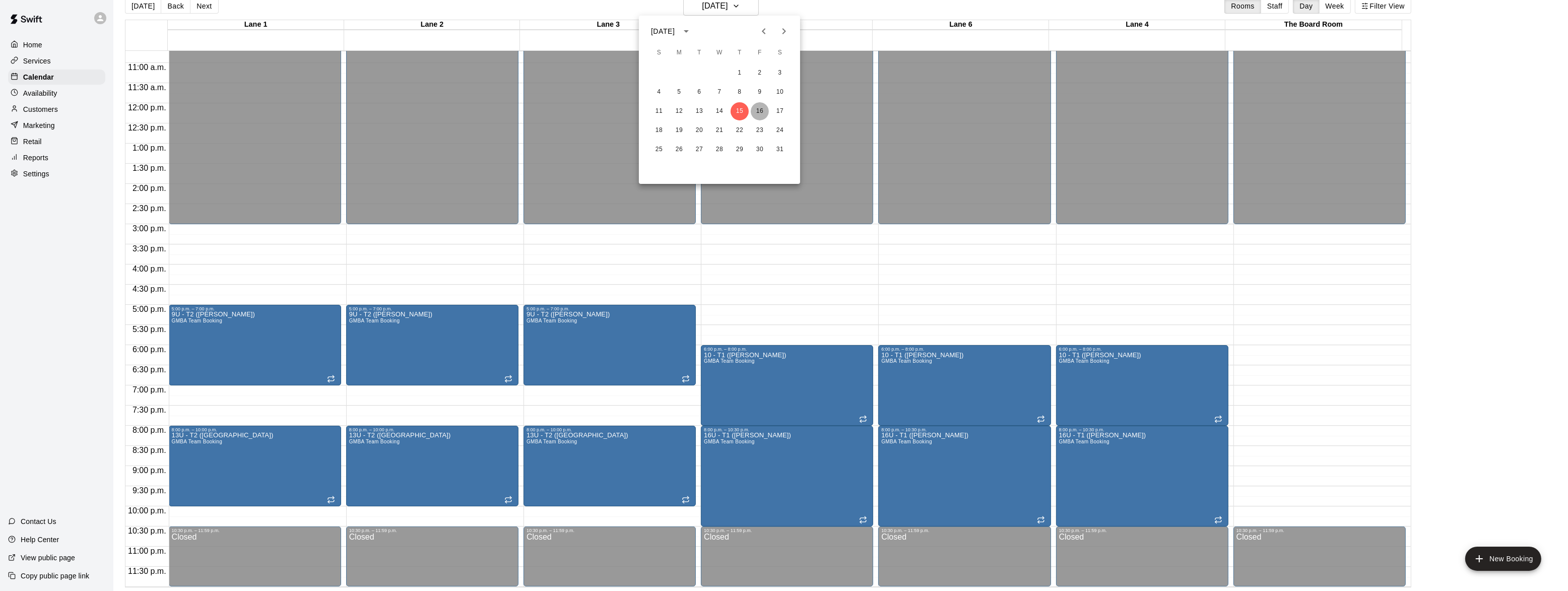
click at [758, 110] on button "16" at bounding box center [760, 111] width 18 height 18
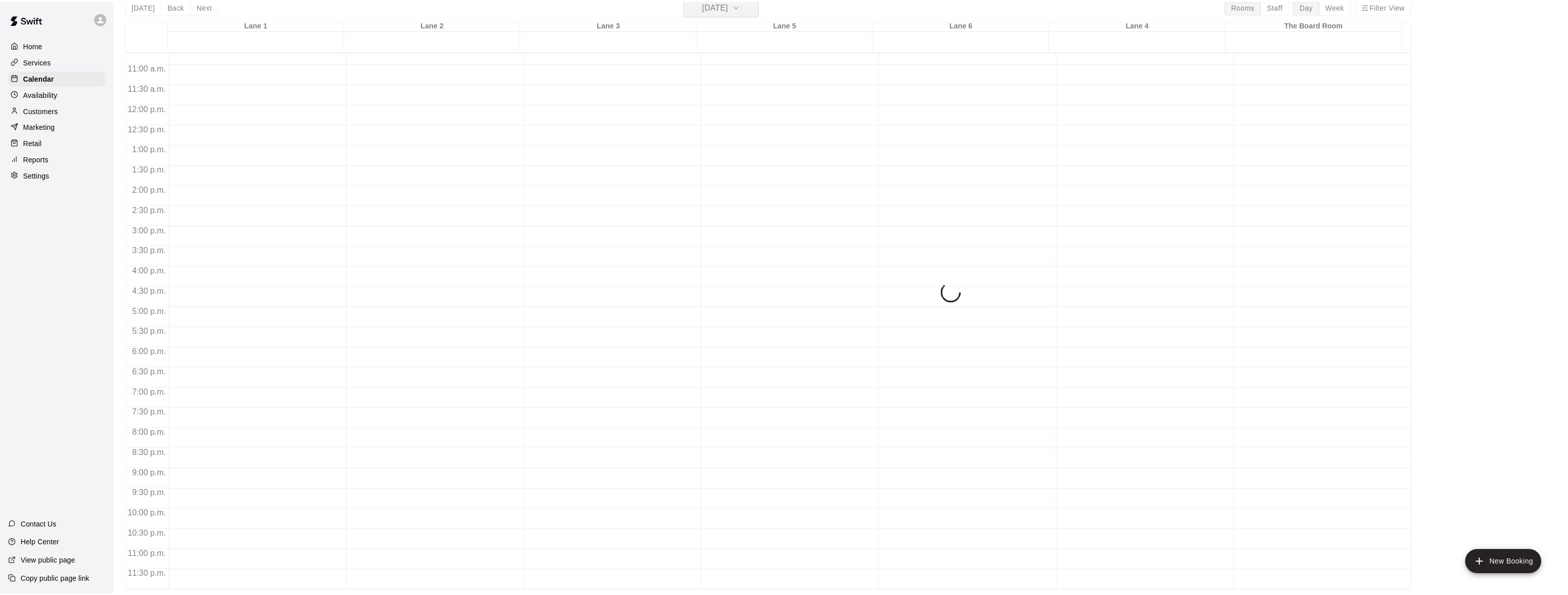
scroll to position [12, 0]
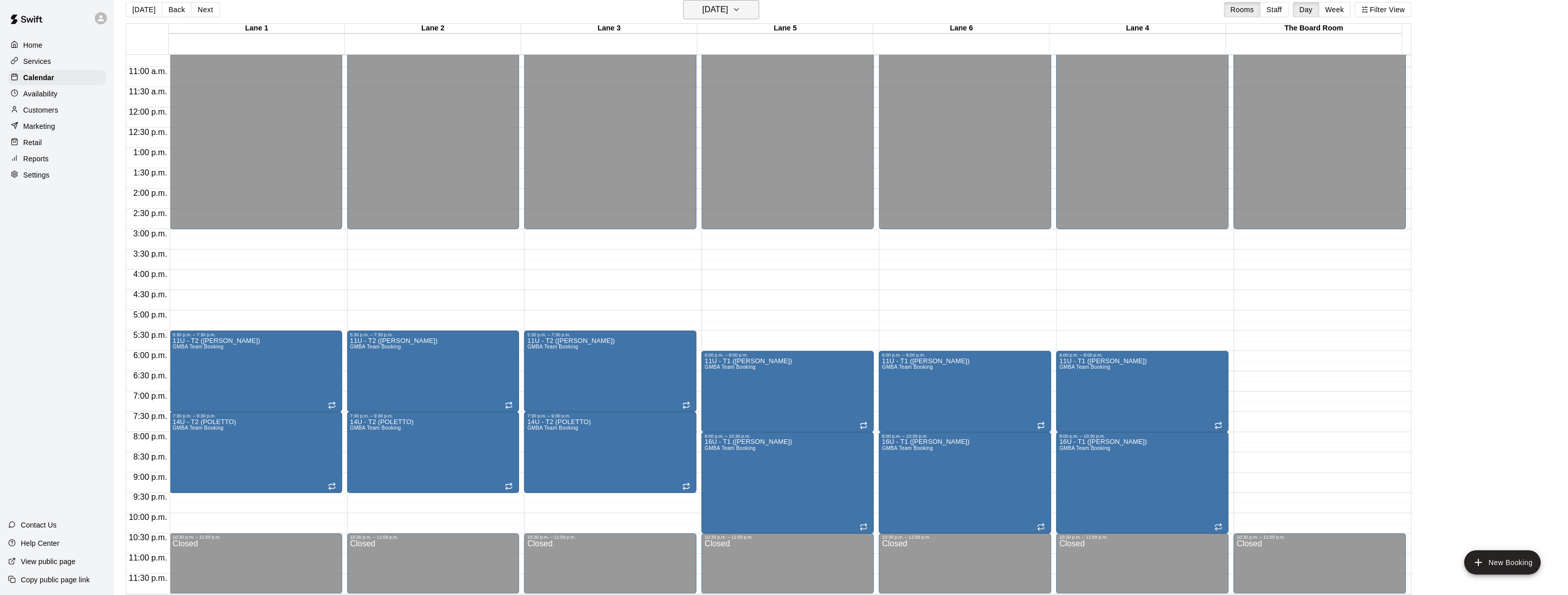
click at [717, 5] on h6 "[DATE]" at bounding box center [715, 9] width 26 height 14
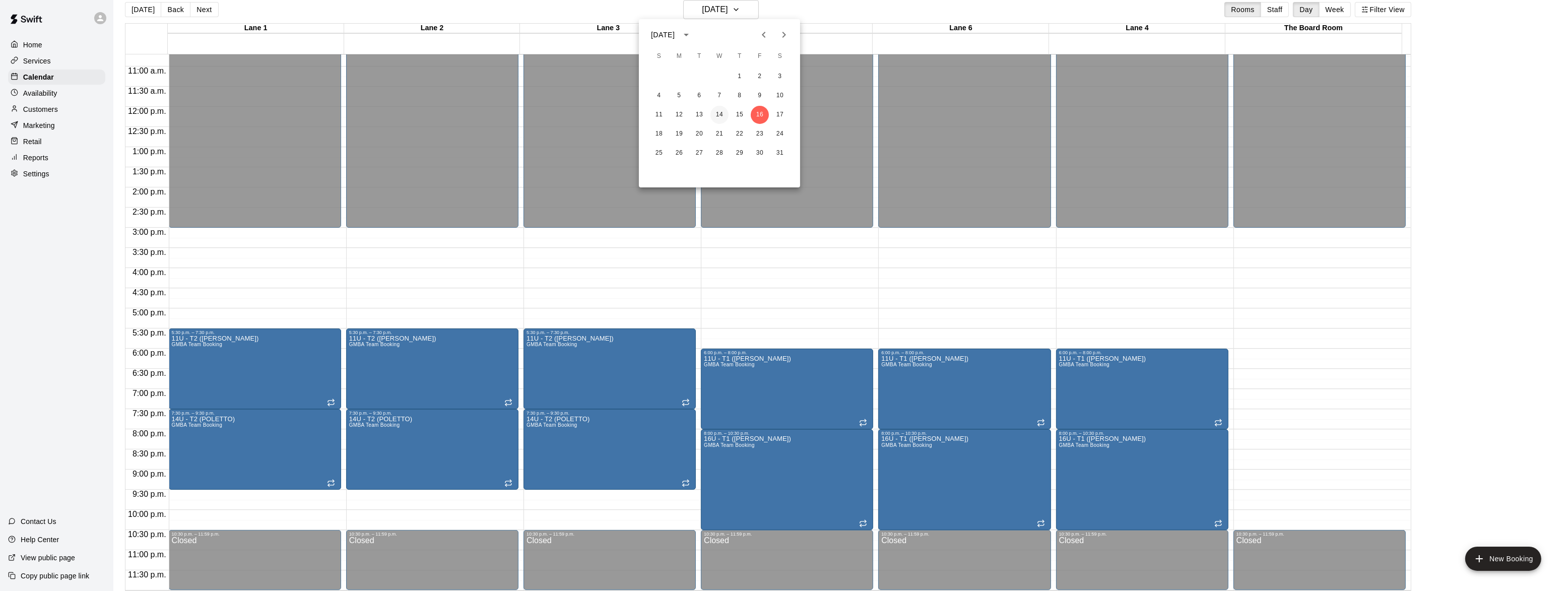
click at [723, 113] on button "14" at bounding box center [719, 115] width 18 height 18
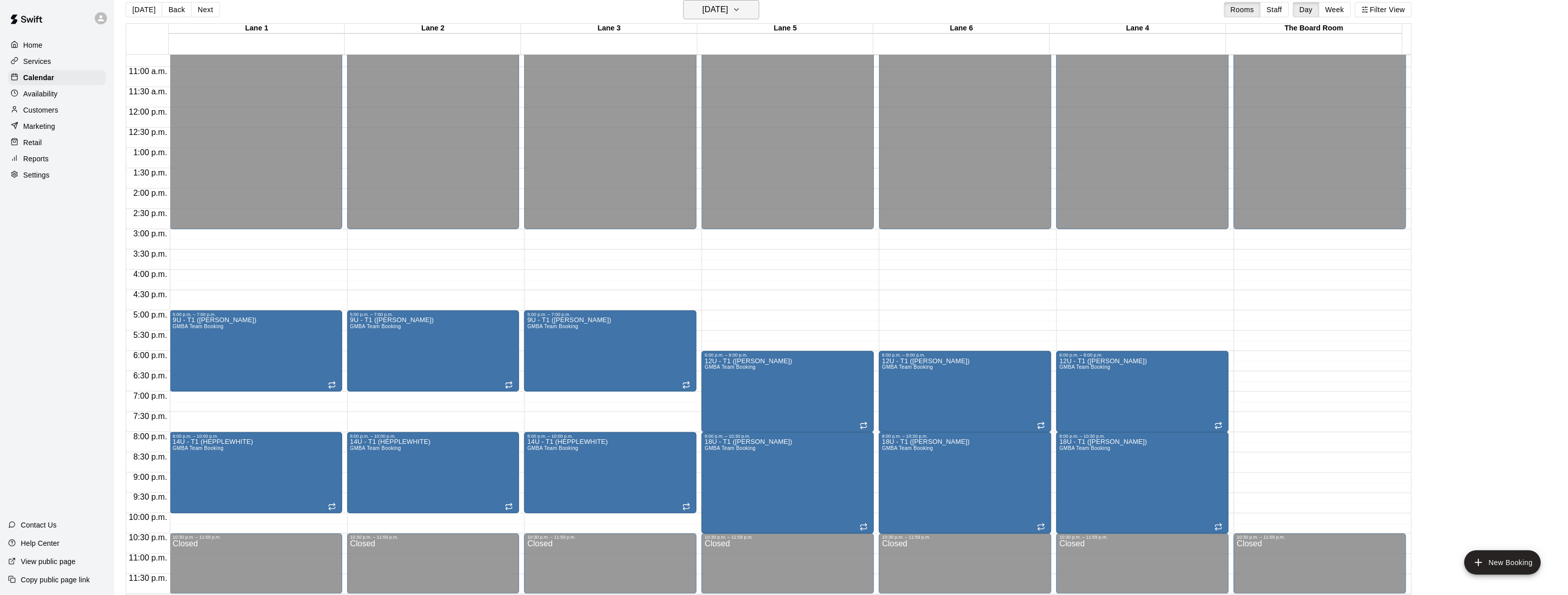
click at [706, 6] on h6 "[DATE]" at bounding box center [715, 9] width 26 height 14
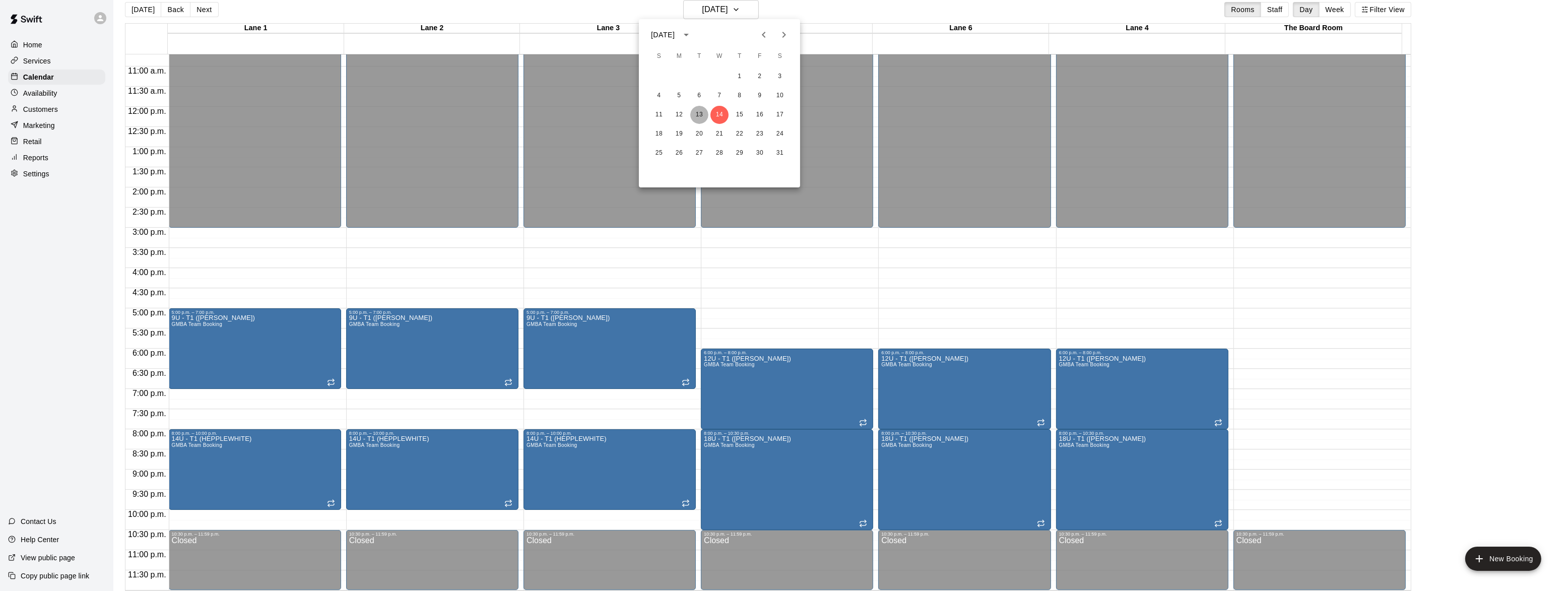
click at [696, 119] on button "13" at bounding box center [699, 115] width 18 height 18
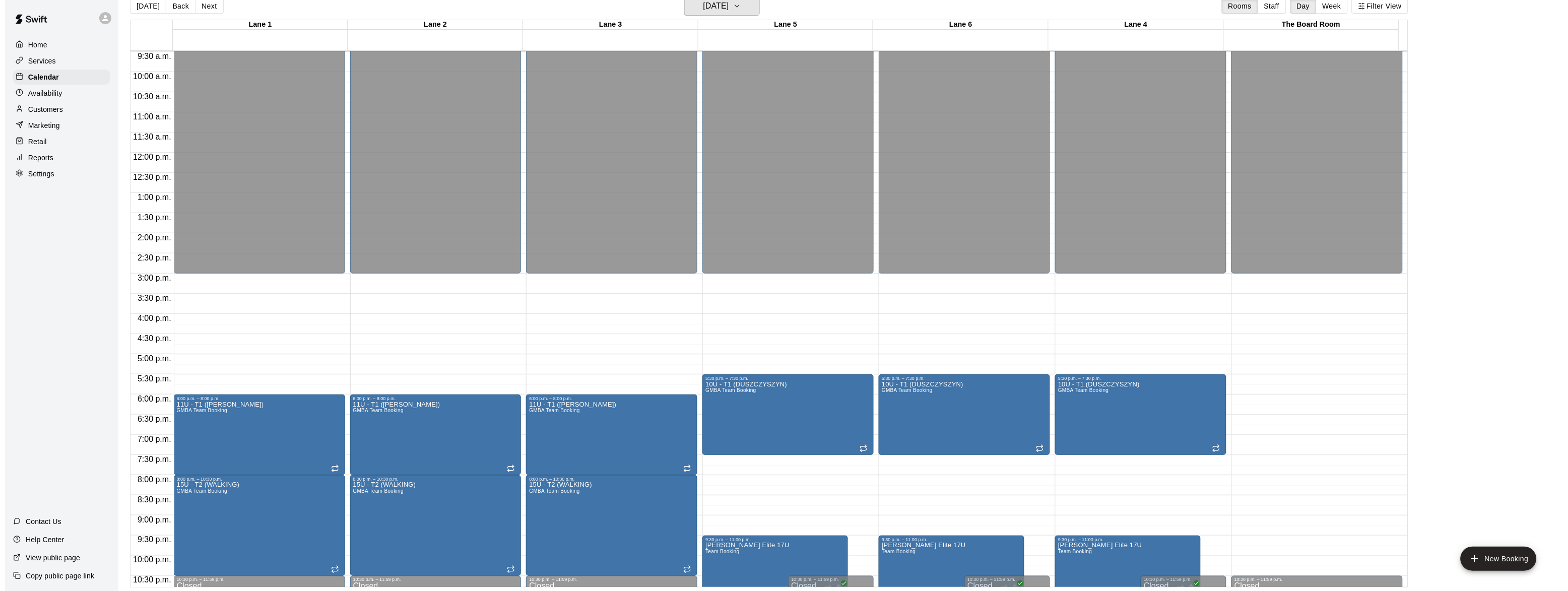
scroll to position [371, 0]
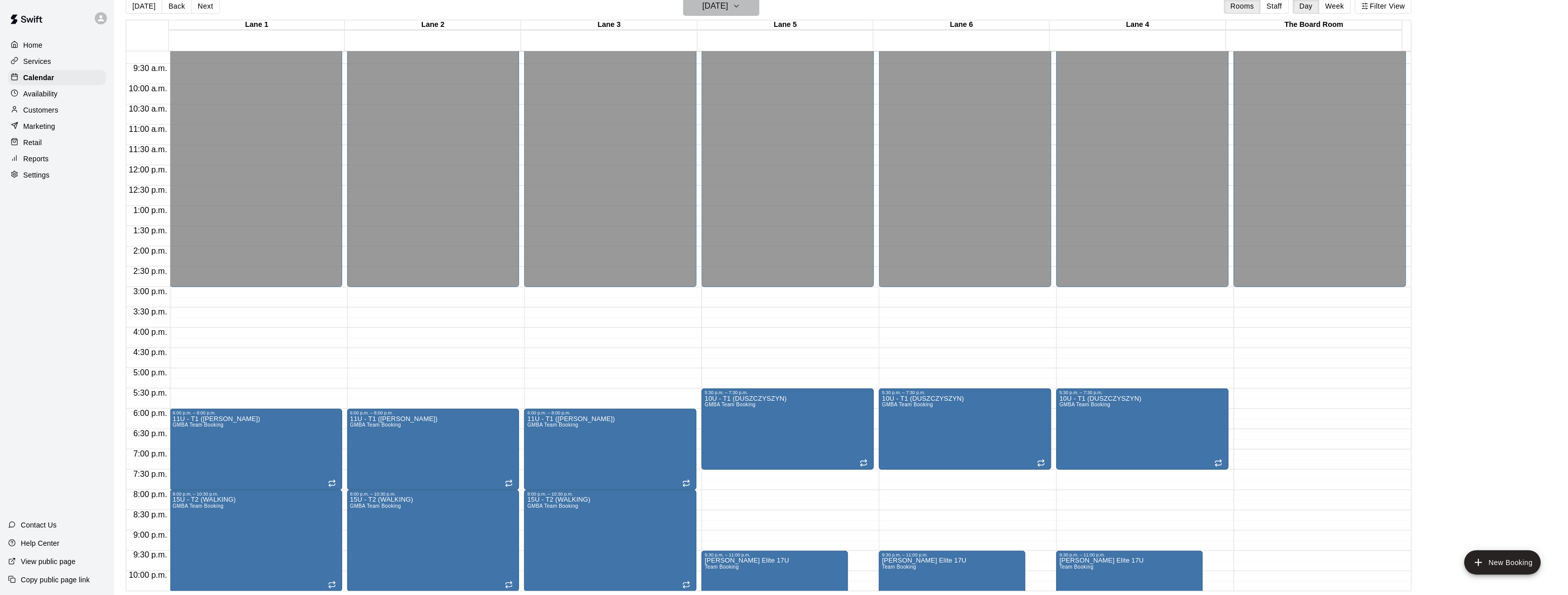
click at [728, 12] on h6 "[DATE]" at bounding box center [715, 6] width 26 height 14
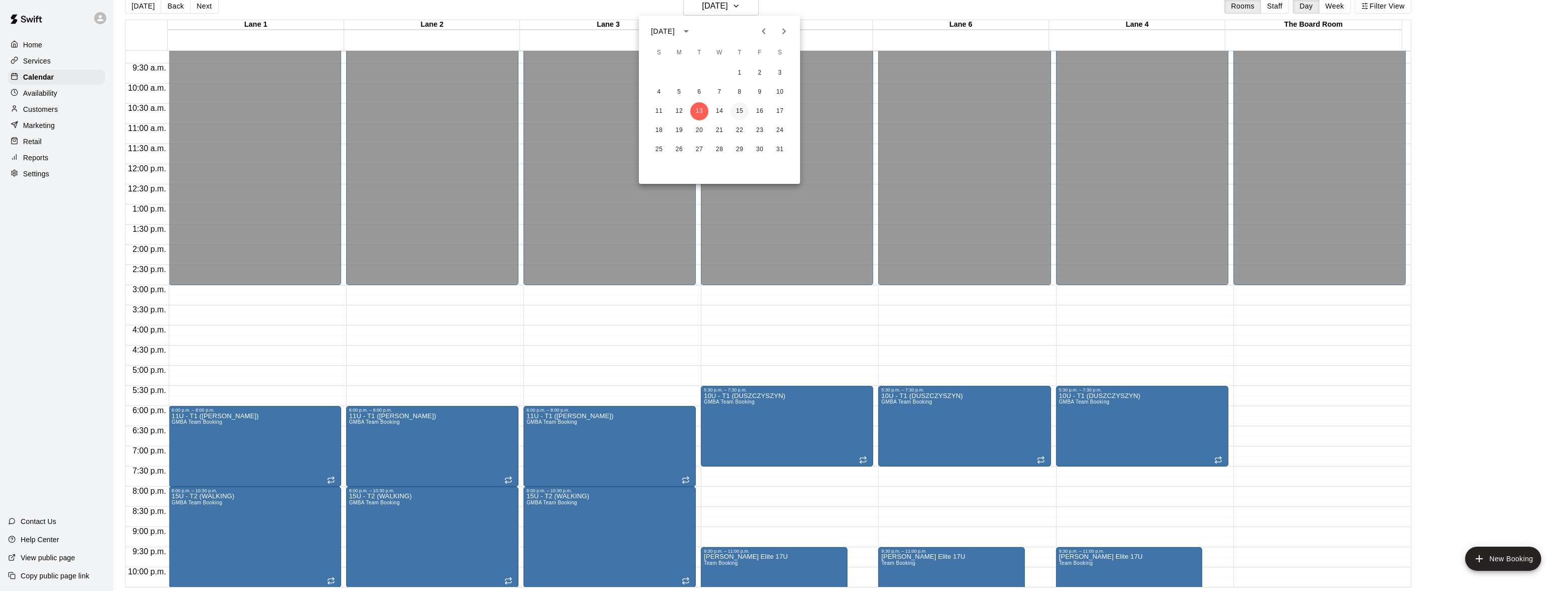
click at [736, 115] on button "15" at bounding box center [740, 111] width 18 height 18
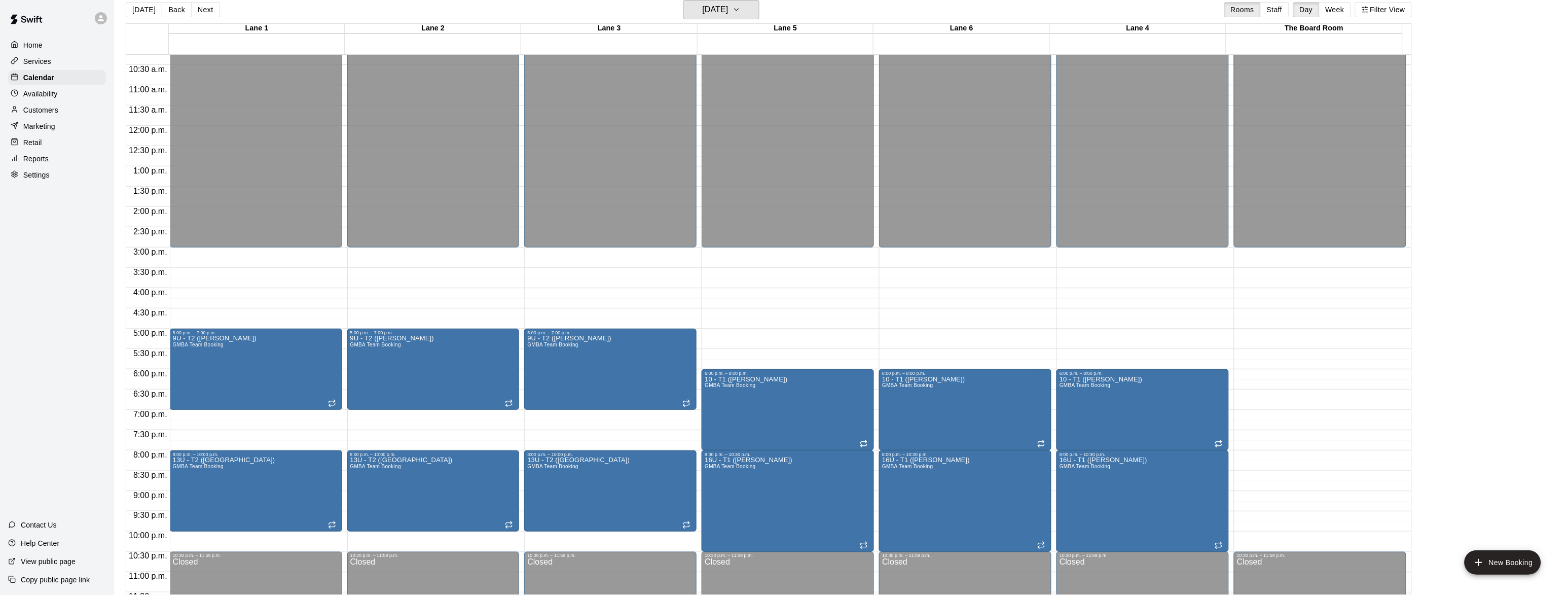
scroll to position [435, 0]
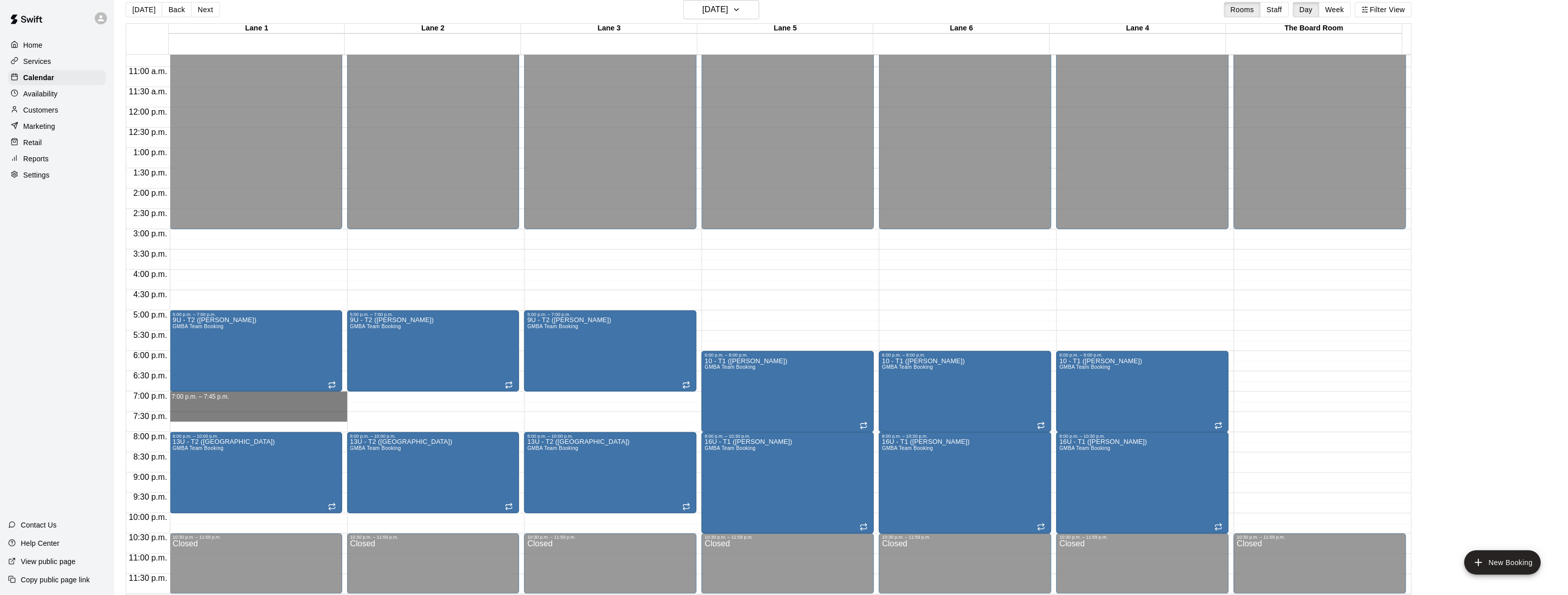
drag, startPoint x: 294, startPoint y: 393, endPoint x: 618, endPoint y: 412, distance: 324.6
click at [618, 412] on div "12:00 a.m. 12:30 a.m. 1:00 a.m. 1:30 a.m. 2:00 a.m. 2:30 a.m. 3:00 a.m. 3:30 a.…" at bounding box center [769, 325] width 1285 height 540
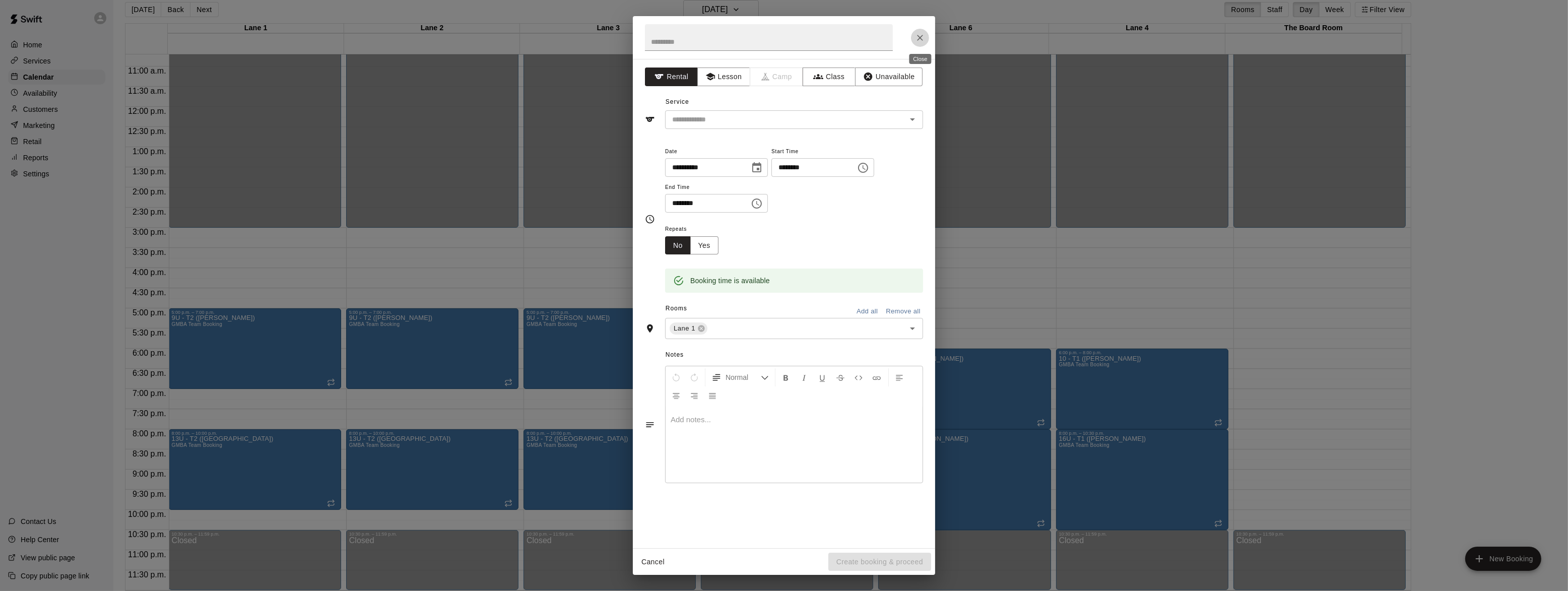
click at [919, 33] on icon "Close" at bounding box center [920, 38] width 10 height 10
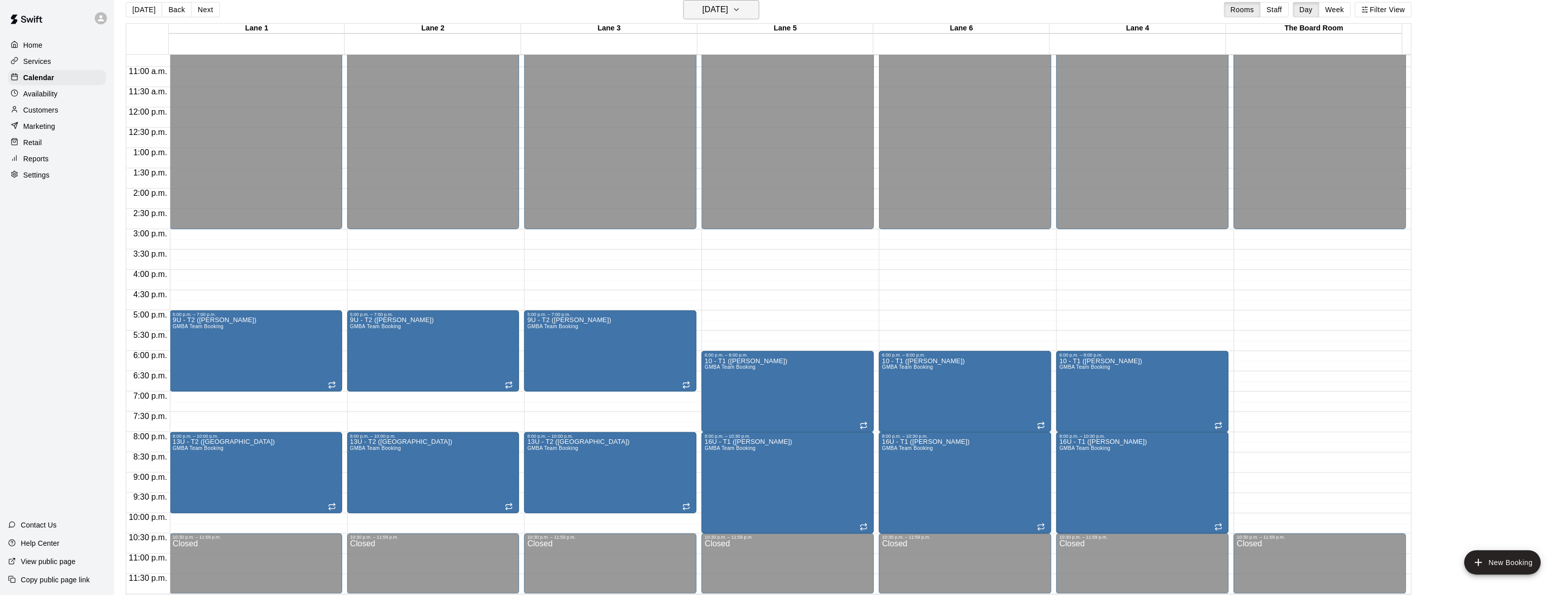
click at [716, 9] on h6 "[DATE]" at bounding box center [715, 9] width 26 height 14
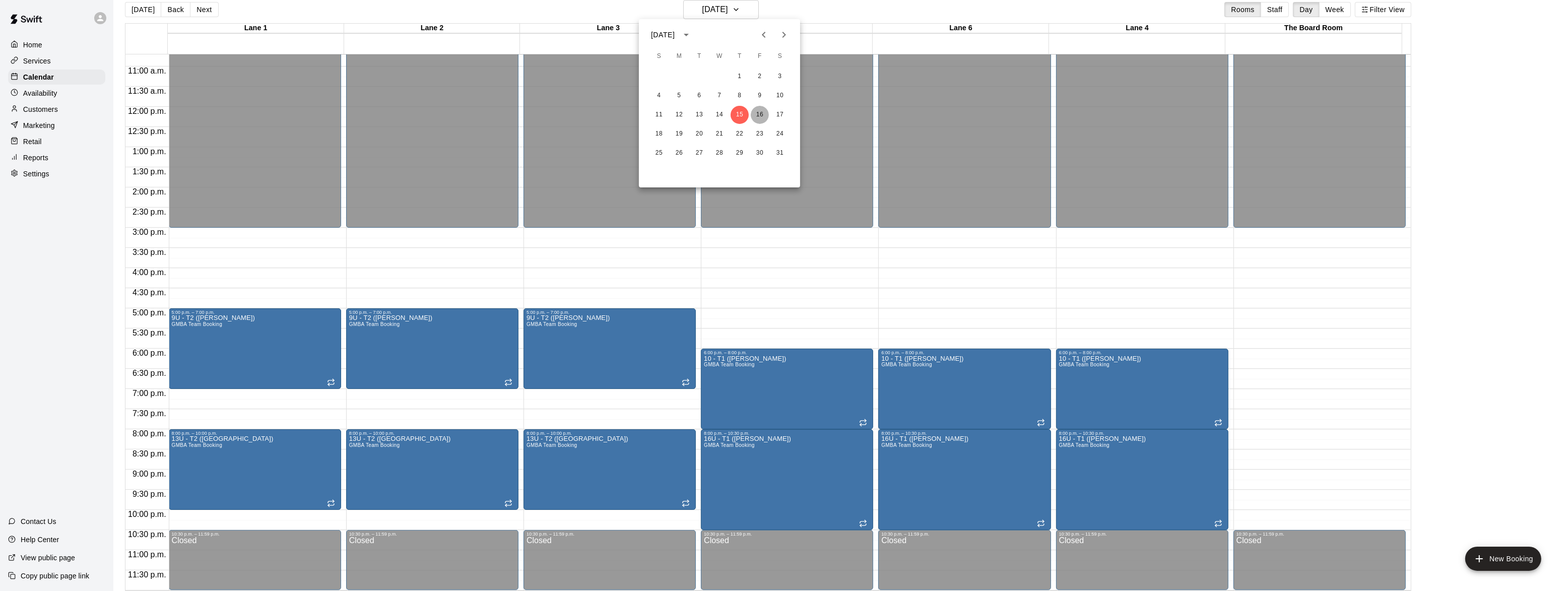
click at [755, 115] on button "16" at bounding box center [760, 115] width 18 height 18
